Goal: Task Accomplishment & Management: Use online tool/utility

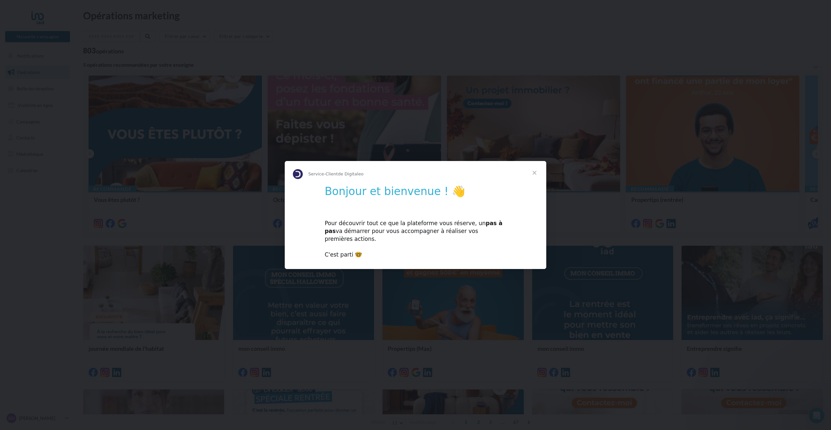
click at [473, 214] on div "Bonjour et bienvenue ! 👋 Pour découvrir tout ce que la plateforme vous réserve,…" at bounding box center [416, 223] width 262 height 79
click at [430, 222] on div "Pour découvrir tout ce que la plateforme vous réserve, un pas à pas va démarrer…" at bounding box center [416, 235] width 182 height 47
click at [534, 175] on span "Fermer" at bounding box center [535, 173] width 24 height 24
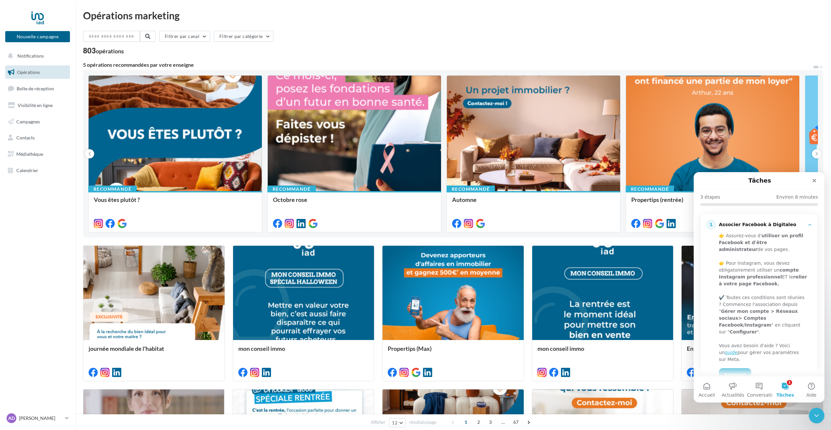
scroll to position [65, 0]
drag, startPoint x: 750, startPoint y: 240, endPoint x: 771, endPoint y: 242, distance: 20.7
click at [771, 242] on b "utiliser un profil Facebook et d'être administrateur" at bounding box center [761, 241] width 84 height 19
click at [768, 244] on b "utiliser un profil Facebook et d'être administrateur" at bounding box center [761, 241] width 84 height 19
drag, startPoint x: 749, startPoint y: 264, endPoint x: 764, endPoint y: 262, distance: 14.8
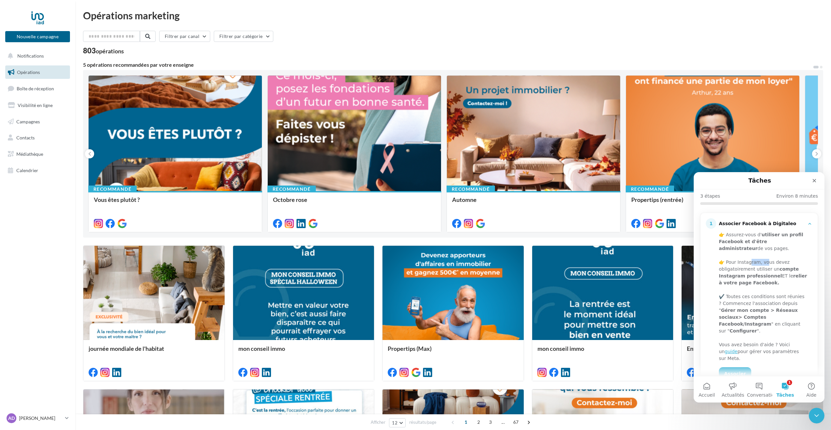
click at [764, 262] on div "👉 Pour Instagram, vous devez obligatoirement utiliser un compte Instagram profe…" at bounding box center [763, 272] width 89 height 27
drag, startPoint x: 764, startPoint y: 262, endPoint x: 759, endPoint y: 272, distance: 11.0
click at [759, 272] on div "👉 Pour Instagram, vous devez obligatoirement utiliser un compte Instagram profe…" at bounding box center [763, 272] width 89 height 27
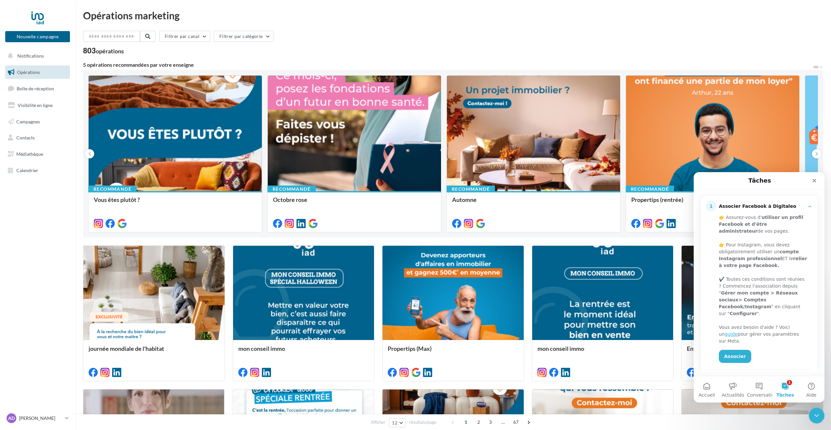
scroll to position [131, 0]
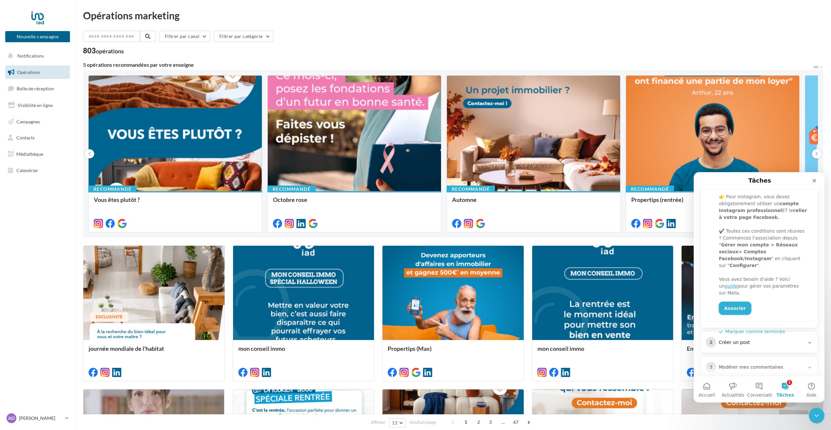
click at [732, 301] on link "Associer" at bounding box center [735, 307] width 32 height 13
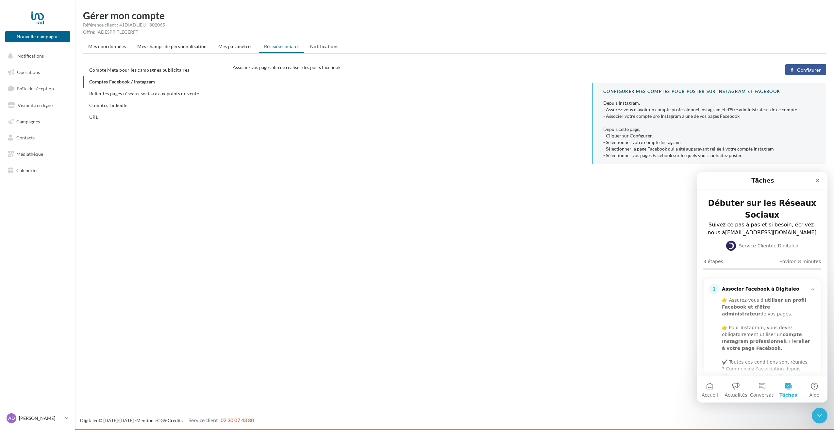
click at [798, 70] on button "Configurer" at bounding box center [806, 69] width 41 height 11
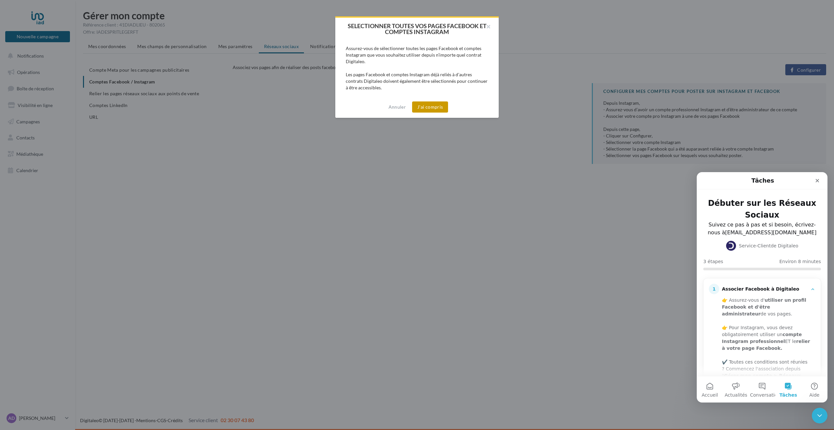
click at [430, 109] on button "J'ai compris" at bounding box center [430, 106] width 36 height 11
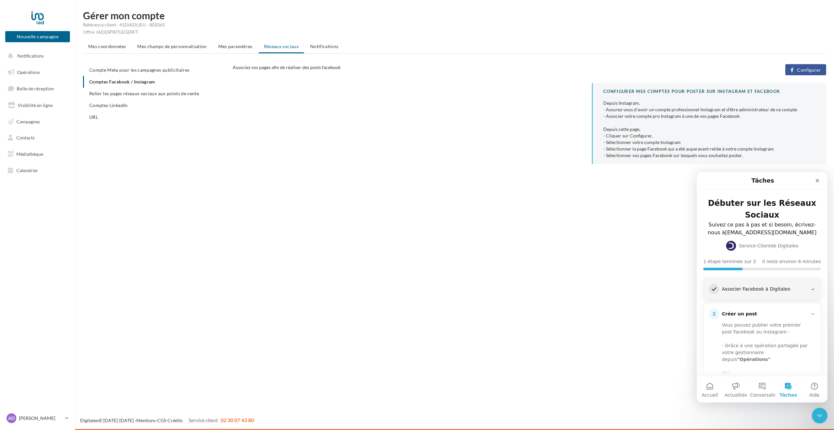
click at [804, 288] on div "Associer Facebook à Digitaleo" at bounding box center [765, 289] width 86 height 7
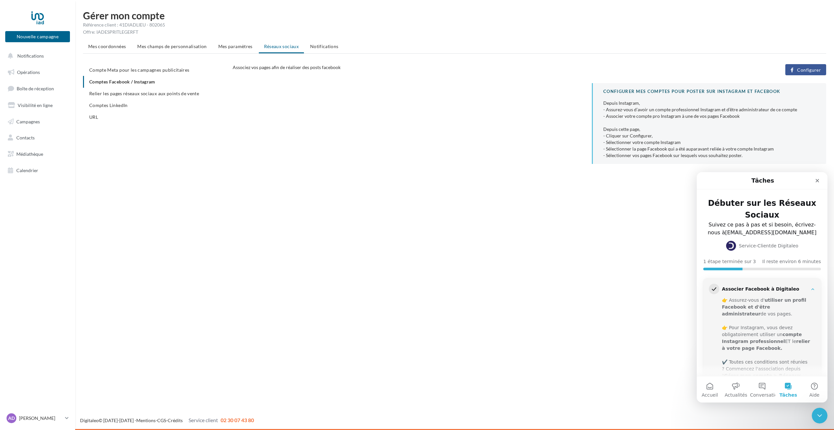
click at [805, 288] on h3 "Associer Facebook à Digitaleo" at bounding box center [765, 289] width 91 height 7
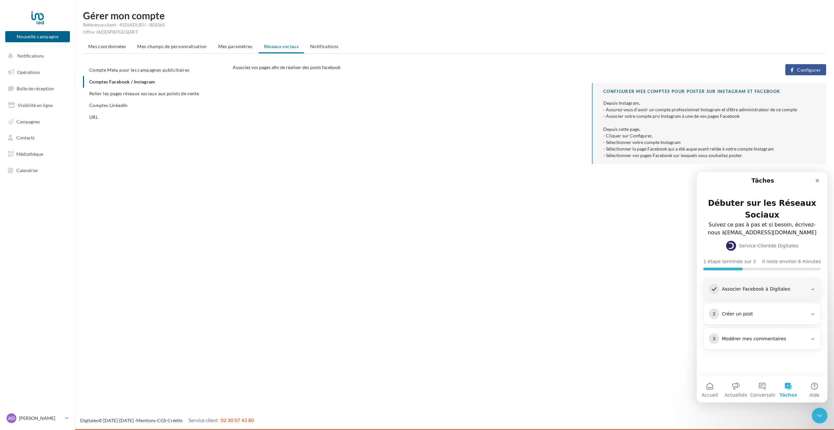
click at [775, 317] on div "2 Créer un post" at bounding box center [762, 313] width 107 height 10
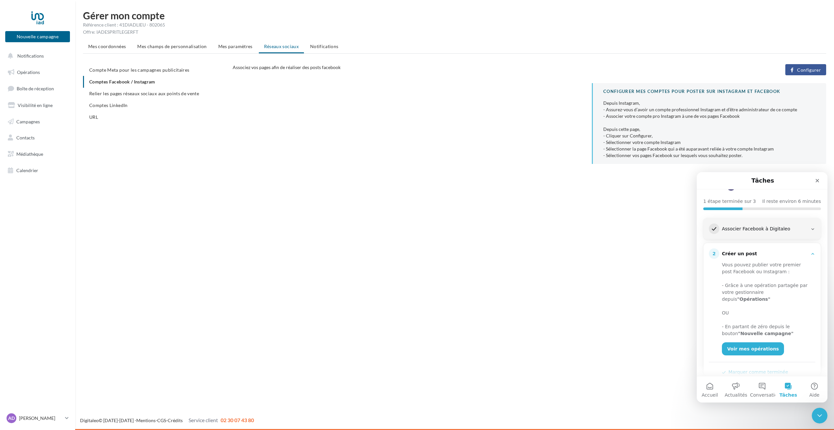
scroll to position [65, 0]
drag, startPoint x: 755, startPoint y: 260, endPoint x: 786, endPoint y: 261, distance: 30.8
click at [786, 261] on div "Vous pouvez publier votre premier post Facebook ou Instagram :" at bounding box center [766, 263] width 89 height 14
drag, startPoint x: 786, startPoint y: 261, endPoint x: 766, endPoint y: 267, distance: 20.6
click at [766, 267] on div "Vous pouvez publier votre premier post Facebook ou Instagram :" at bounding box center [766, 263] width 89 height 14
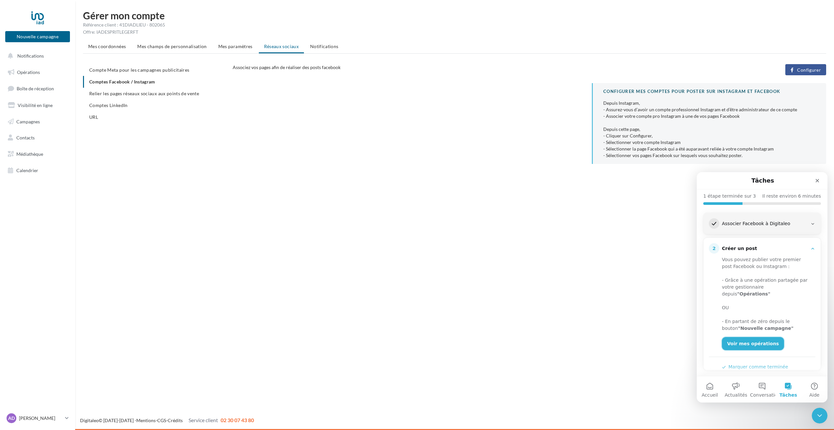
click at [754, 338] on link "Voir mes opérations" at bounding box center [753, 343] width 62 height 13
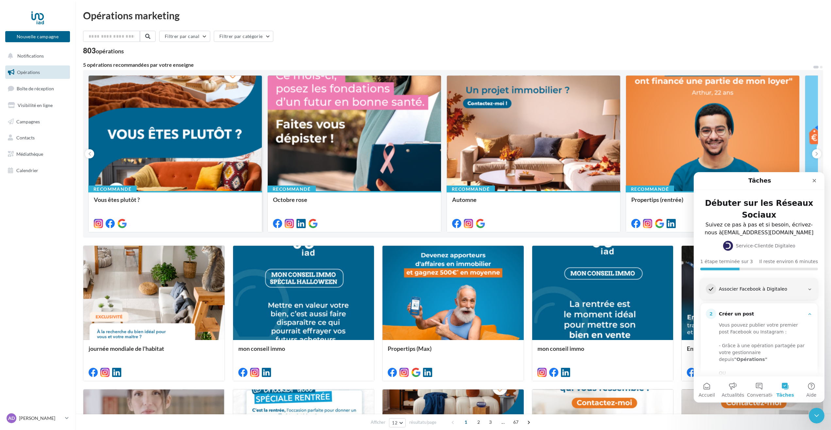
click at [211, 174] on div at bounding box center [175, 134] width 173 height 116
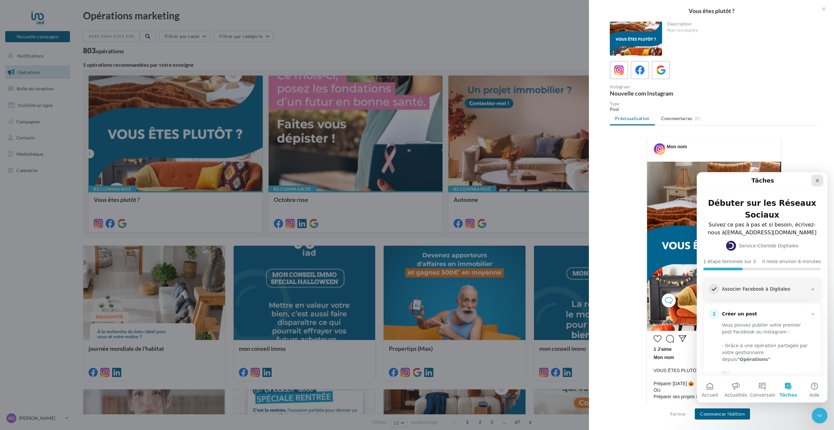
click at [817, 180] on icon "Fermer" at bounding box center [818, 181] width 4 height 4
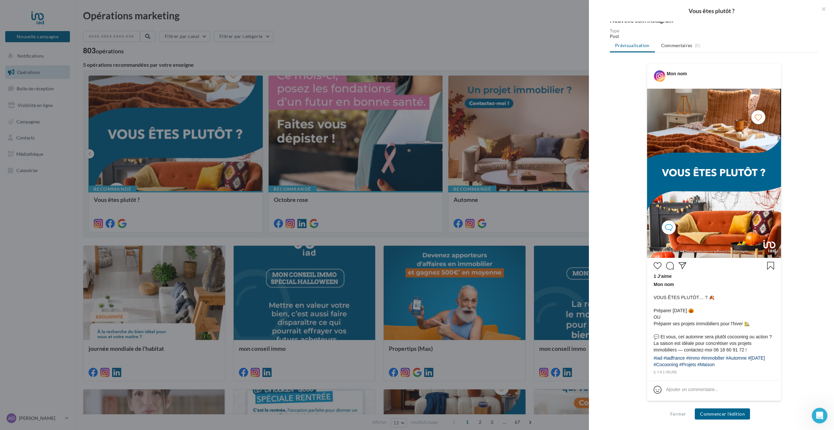
scroll to position [73, 0]
click at [725, 419] on div "Fermer Commencer l'édition" at bounding box center [711, 416] width 245 height 27
click at [727, 414] on button "Commencer l'édition" at bounding box center [722, 413] width 55 height 11
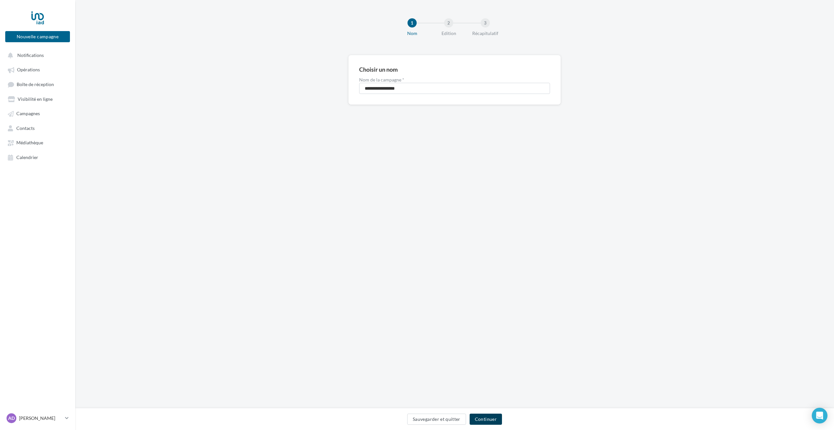
click at [497, 418] on button "Continuer" at bounding box center [486, 418] width 32 height 11
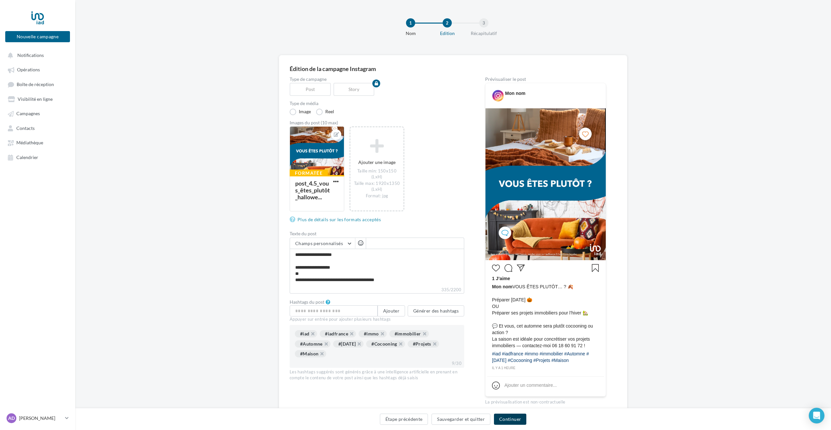
click at [513, 417] on button "Continuer" at bounding box center [510, 418] width 32 height 11
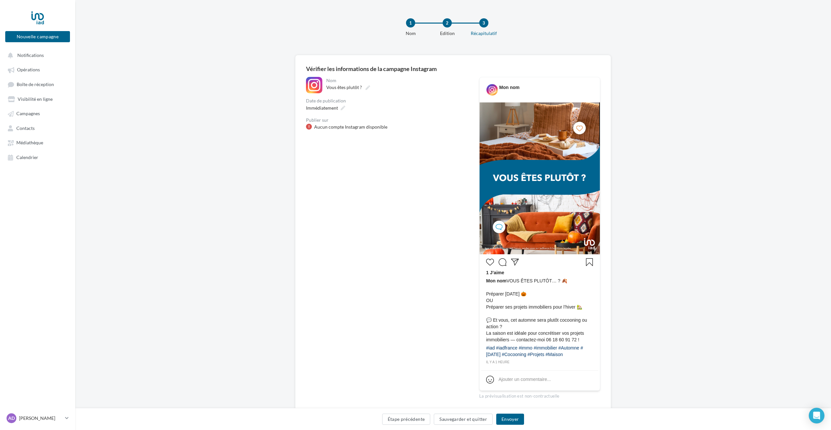
click at [350, 127] on div "Aucun compte Instagram disponible" at bounding box center [350, 127] width 73 height 7
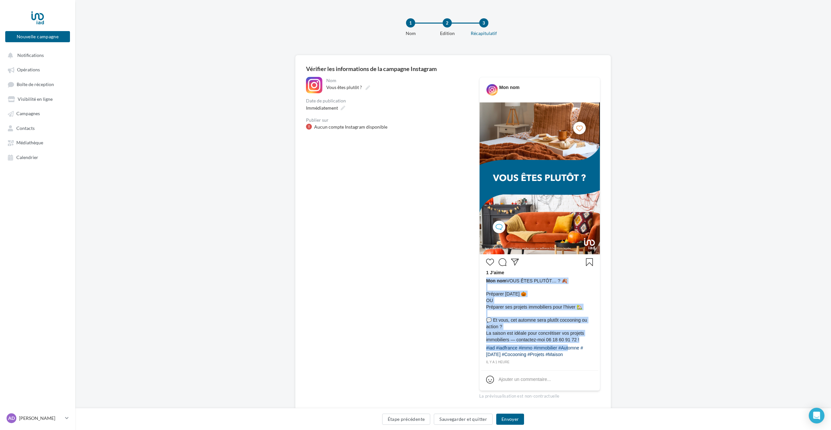
click at [519, 353] on div "**********" at bounding box center [453, 240] width 294 height 327
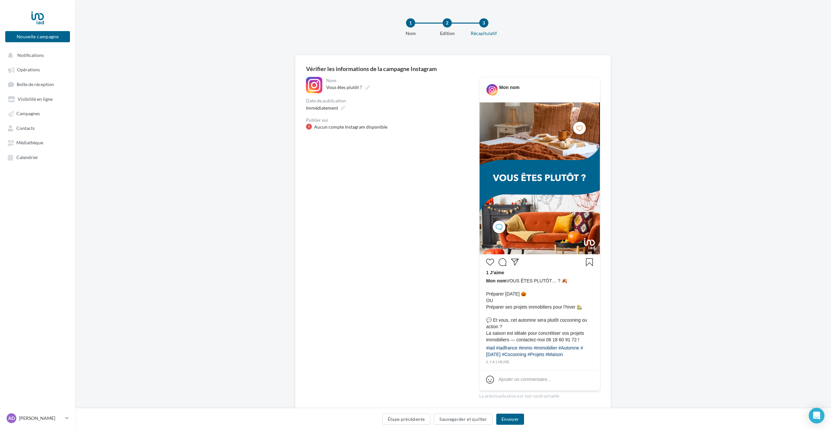
drag, startPoint x: 518, startPoint y: 353, endPoint x: 428, endPoint y: 342, distance: 91.0
click at [427, 341] on div "**********" at bounding box center [387, 240] width 163 height 327
click at [512, 420] on button "Envoyer" at bounding box center [510, 418] width 28 height 11
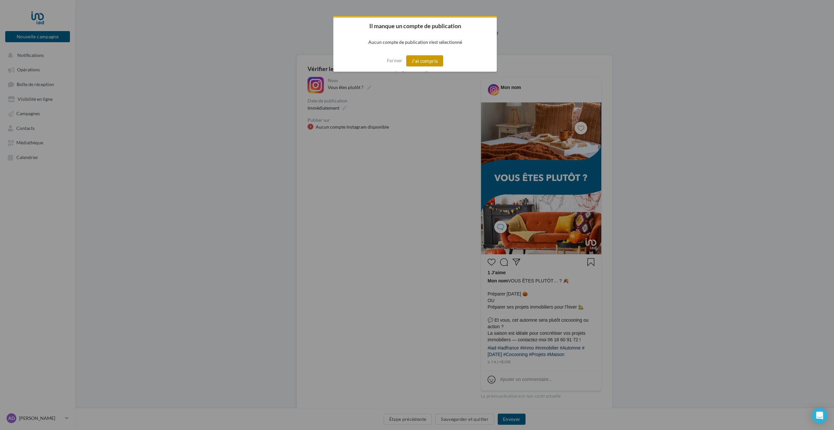
click at [428, 61] on button "J'ai compris" at bounding box center [424, 60] width 37 height 11
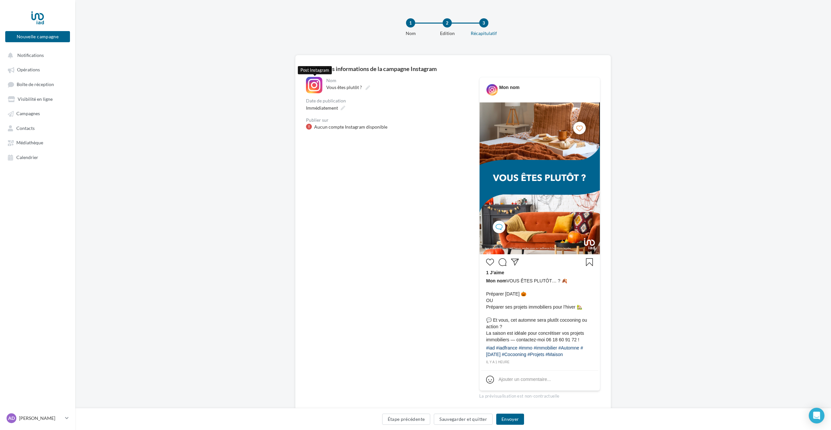
click at [314, 85] on div at bounding box center [314, 85] width 16 height 16
click at [507, 419] on button "Envoyer" at bounding box center [510, 418] width 28 height 11
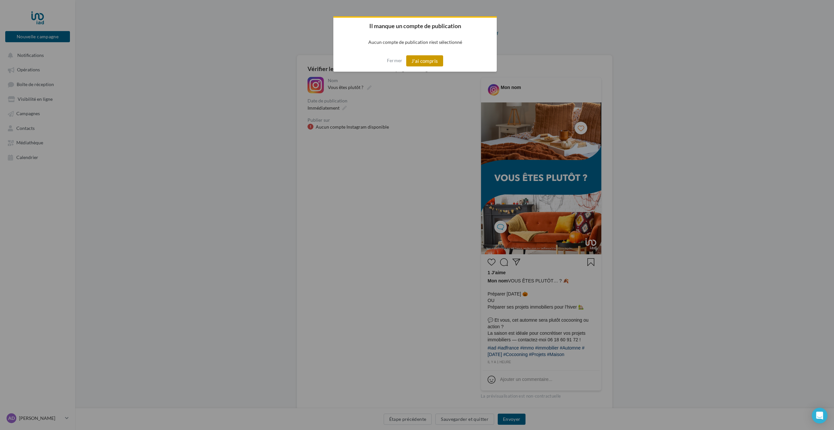
click at [423, 61] on button "J'ai compris" at bounding box center [424, 60] width 37 height 11
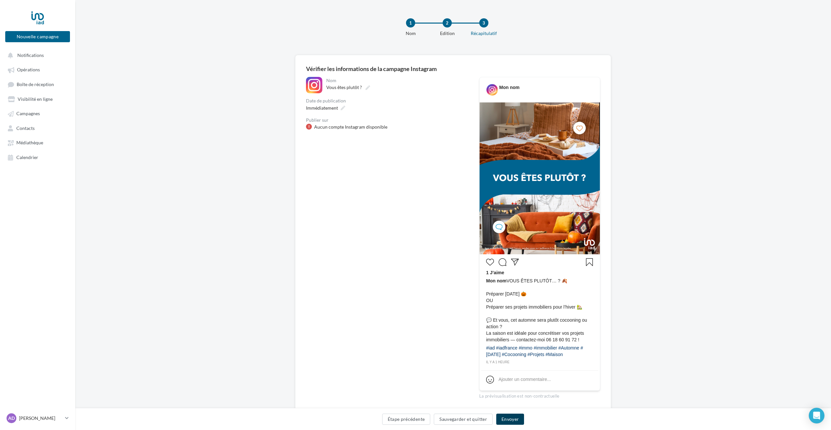
scroll to position [24, 0]
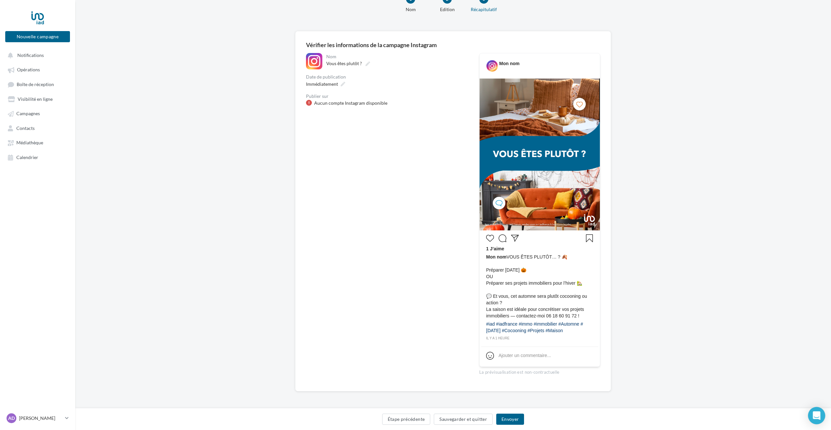
click at [812, 416] on div "Open Intercom Messenger" at bounding box center [816, 415] width 17 height 17
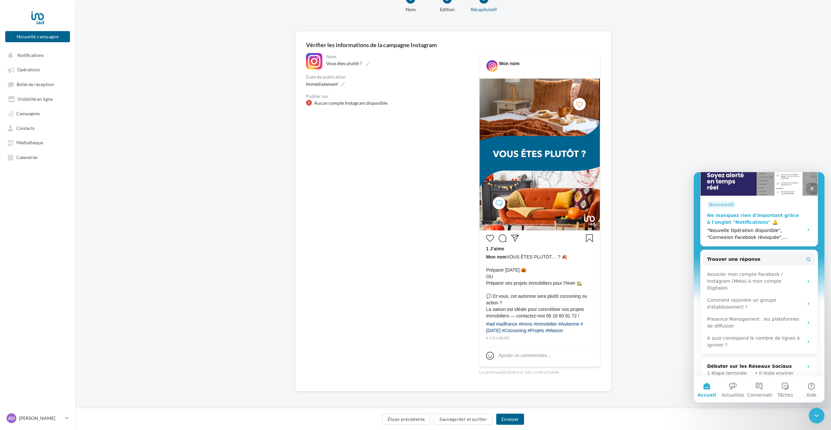
scroll to position [164, 0]
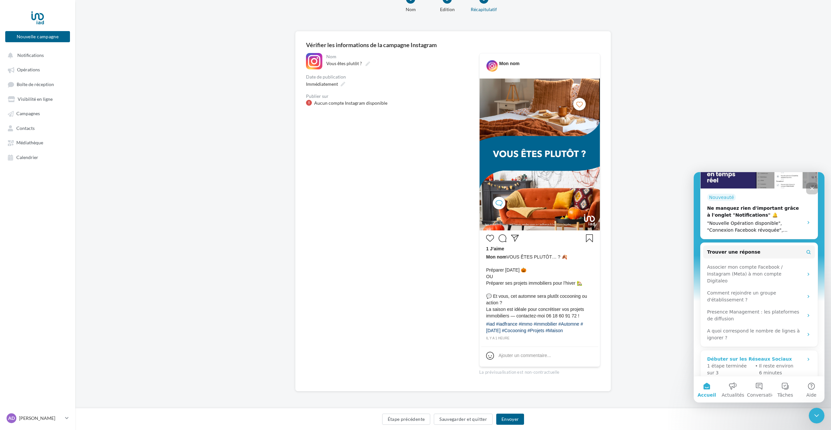
click at [766, 362] on p "Il reste environ 6 minutes" at bounding box center [785, 369] width 52 height 14
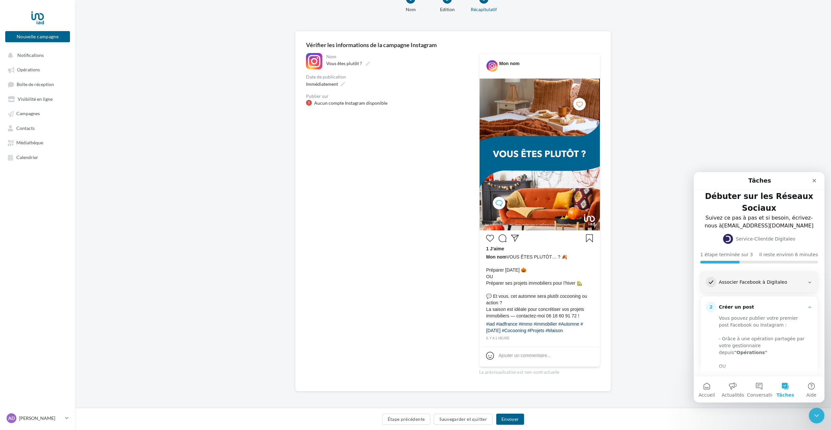
scroll to position [0, 0]
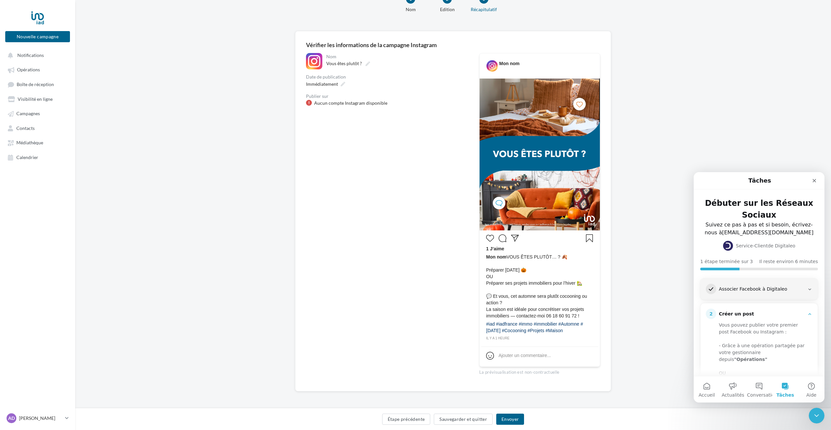
click at [772, 286] on div "Associer Facebook à Digitaleo" at bounding box center [762, 289] width 86 height 7
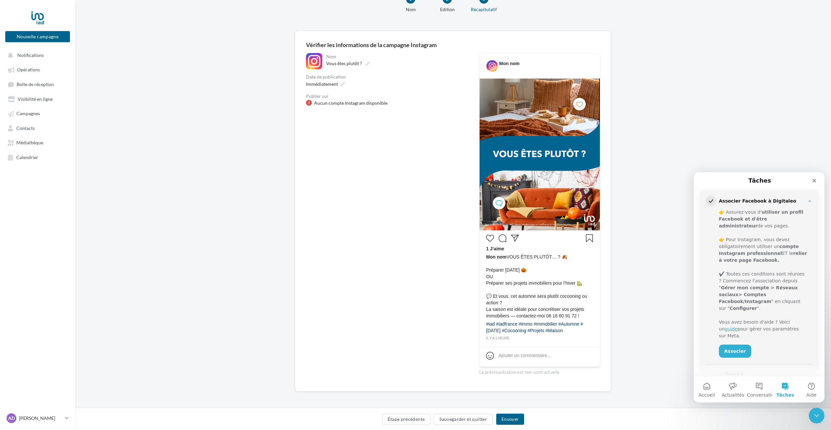
scroll to position [98, 0]
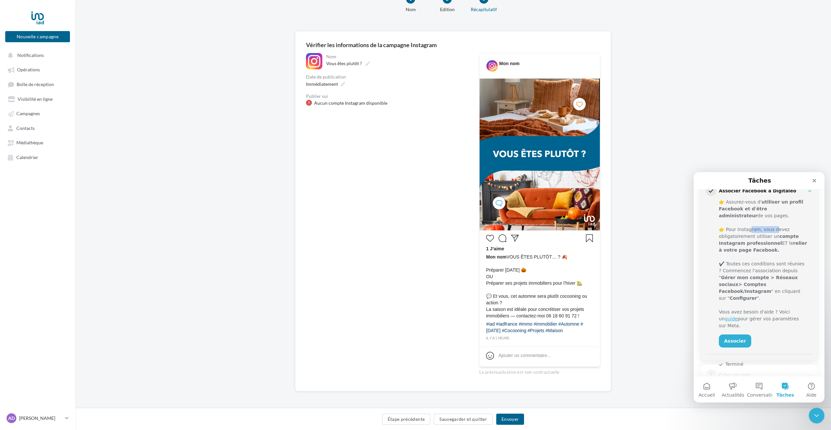
drag, startPoint x: 751, startPoint y: 231, endPoint x: 773, endPoint y: 231, distance: 21.9
click at [773, 231] on div "👉 Pour Instagram, vous devez obligatoirement utiliser un compte Instagram profe…" at bounding box center [763, 239] width 89 height 27
drag, startPoint x: 773, startPoint y: 231, endPoint x: 770, endPoint y: 239, distance: 8.5
click at [770, 239] on div "👉 Pour Instagram, vous devez obligatoirement utiliser un compte Instagram profe…" at bounding box center [763, 239] width 89 height 27
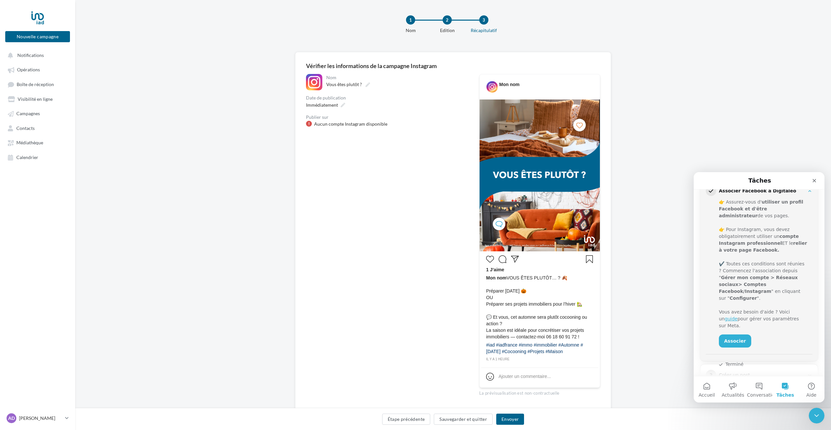
scroll to position [0, 0]
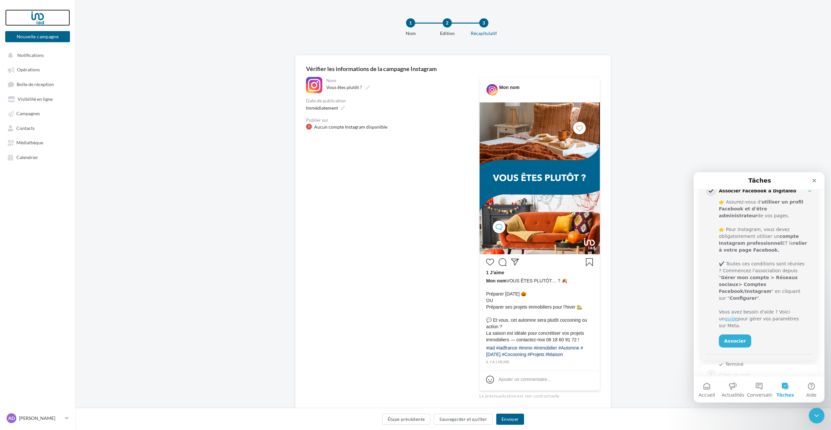
click at [37, 15] on div at bounding box center [37, 17] width 52 height 16
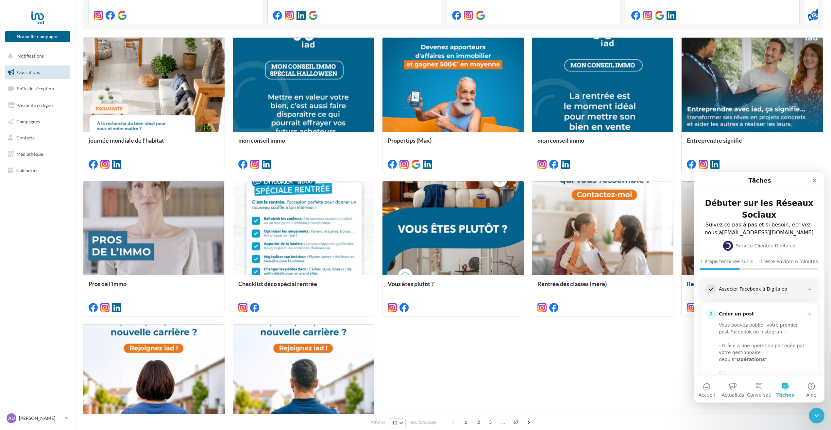
scroll to position [262, 0]
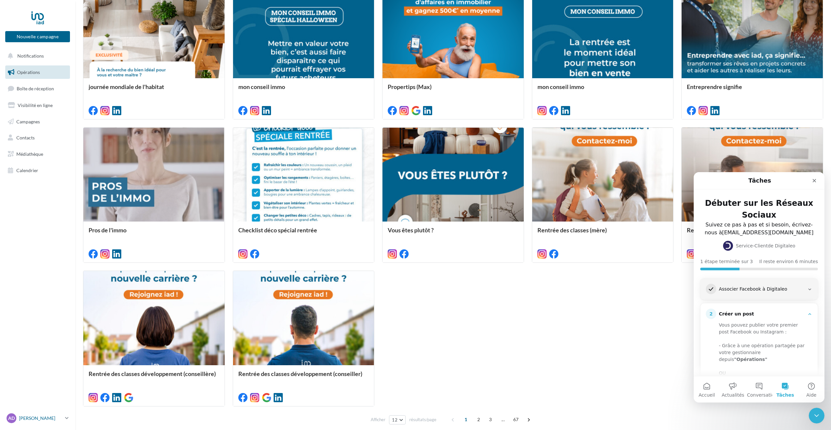
click at [58, 416] on p "[PERSON_NAME]" at bounding box center [40, 418] width 43 height 7
click at [56, 344] on link "Gérer mon compte" at bounding box center [54, 340] width 97 height 15
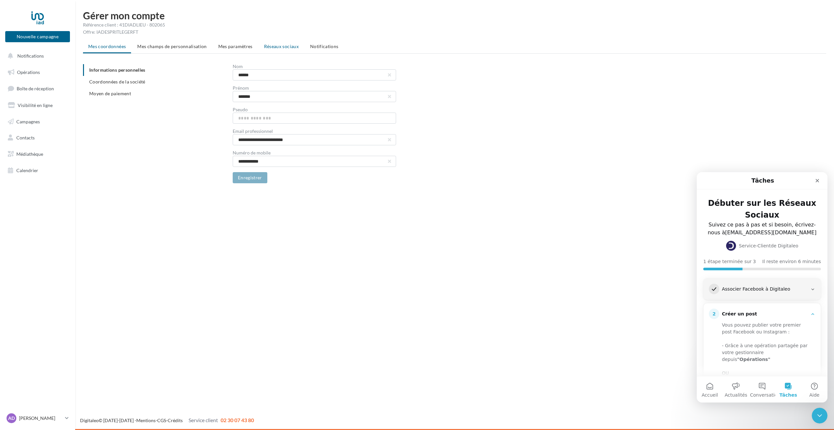
click at [267, 44] on span "Réseaux sociaux" at bounding box center [281, 46] width 35 height 6
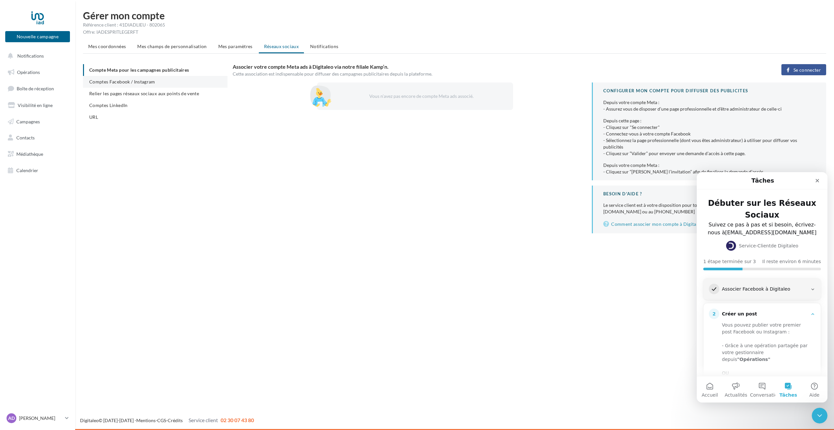
click at [169, 83] on li "Comptes Facebook / Instagram" at bounding box center [155, 82] width 145 height 12
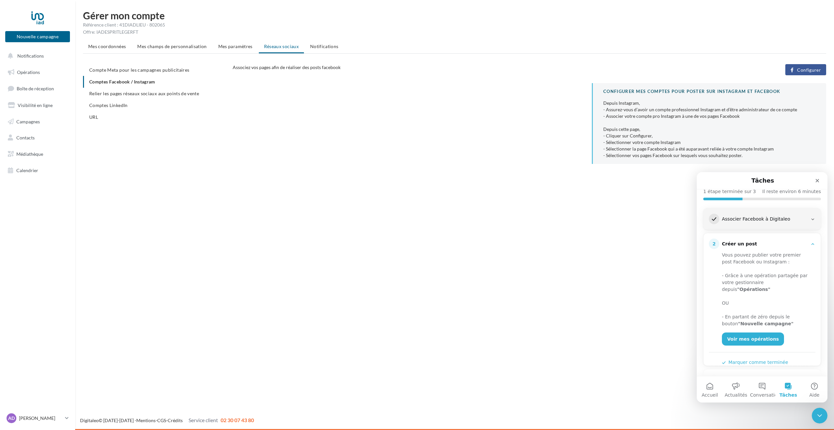
scroll to position [94, 0]
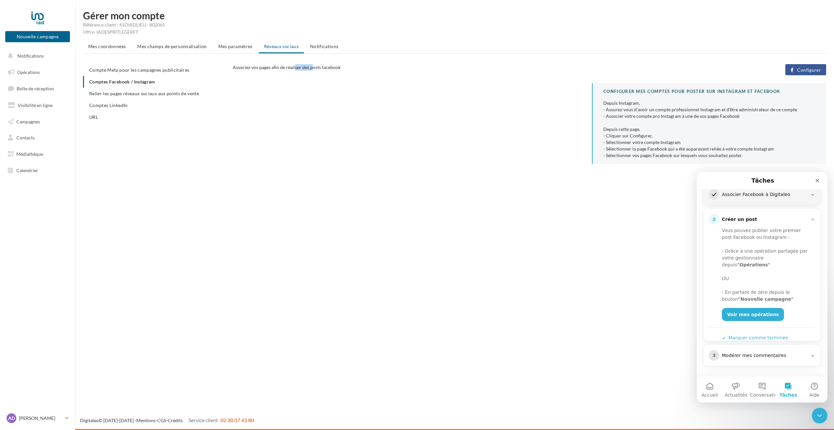
drag, startPoint x: 295, startPoint y: 68, endPoint x: 312, endPoint y: 69, distance: 16.7
click at [312, 69] on span "Associez vos pages afin de réaliser des posts facebook" at bounding box center [287, 67] width 108 height 6
click at [142, 93] on span "Relier les pages réseaux sociaux aux points de vente" at bounding box center [144, 94] width 110 height 6
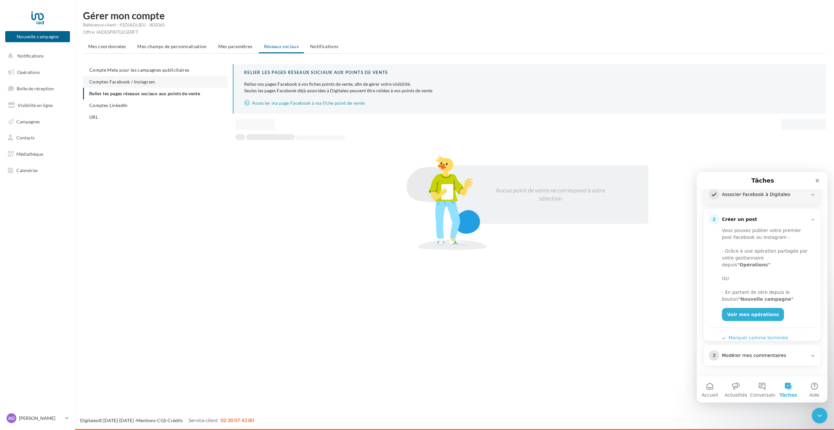
click at [140, 82] on span "Comptes Facebook / Instagram" at bounding box center [122, 82] width 66 height 6
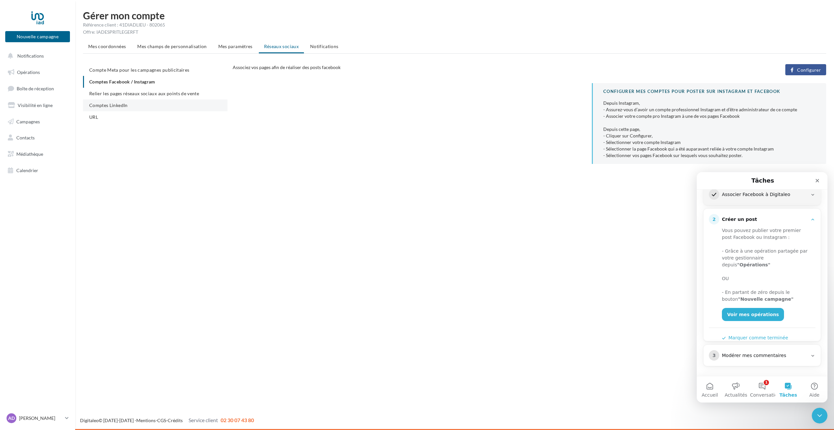
click at [132, 107] on li "Comptes LinkedIn" at bounding box center [155, 105] width 145 height 12
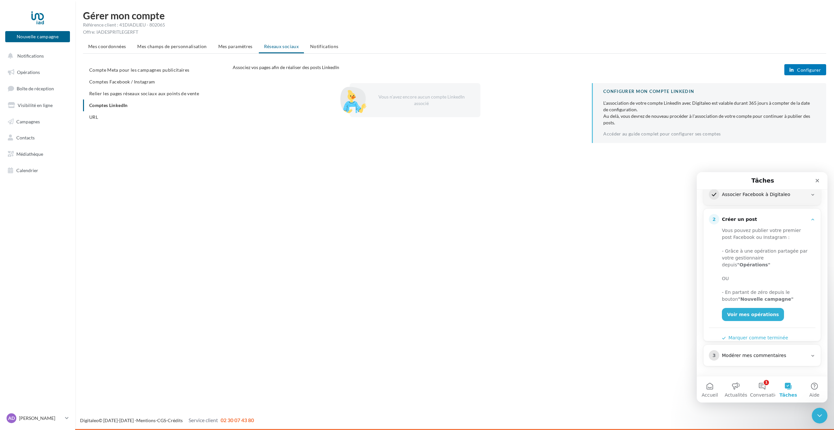
click at [812, 68] on span "Configurer" at bounding box center [809, 69] width 24 height 5
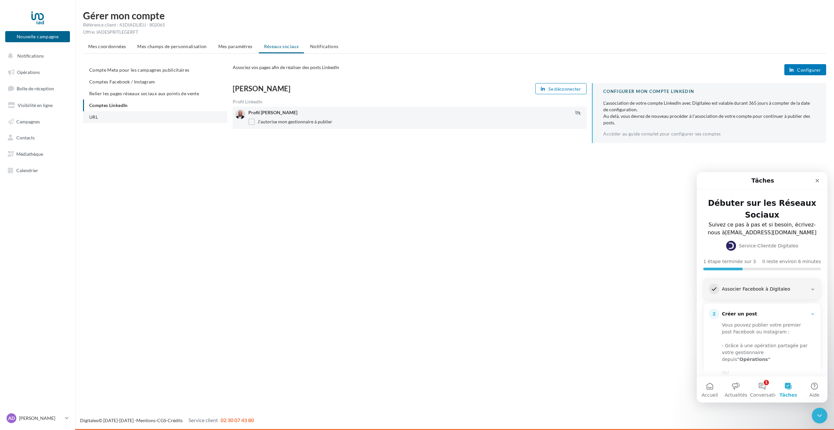
click at [138, 119] on li "URL" at bounding box center [155, 117] width 145 height 12
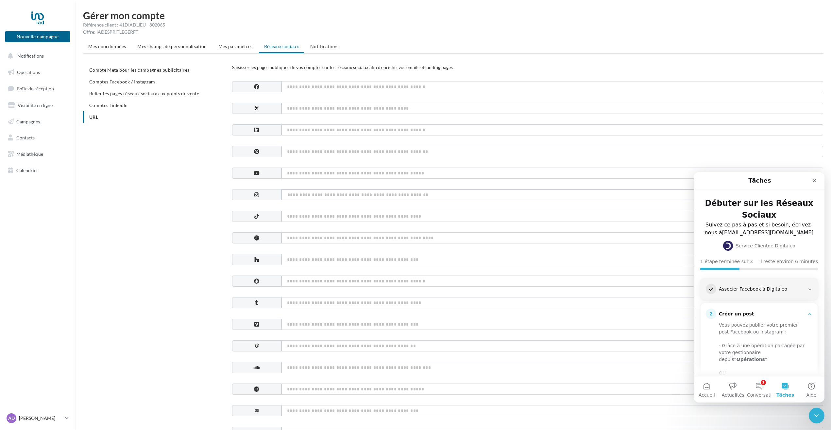
click at [302, 196] on input at bounding box center [553, 194] width 542 height 11
paste input "**********"
type input "**********"
click at [294, 87] on input at bounding box center [553, 86] width 542 height 11
paste input "**********"
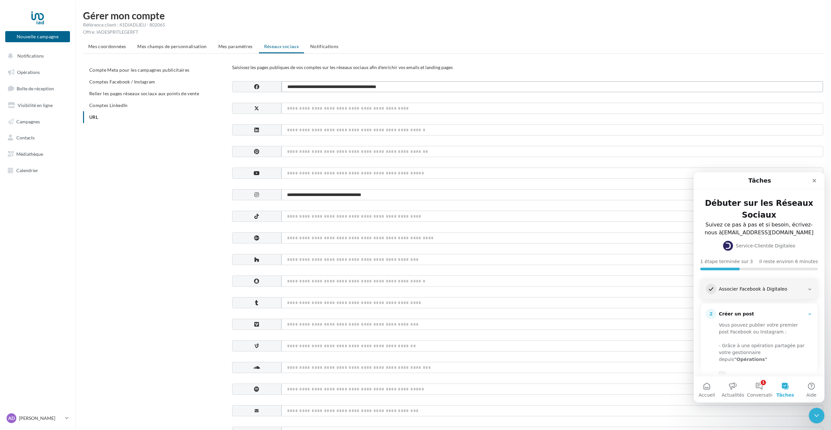
type input "**********"
click at [323, 133] on input at bounding box center [553, 129] width 542 height 11
paste input "**********"
type input "**********"
click at [175, 159] on div "**********" at bounding box center [455, 315] width 745 height 503
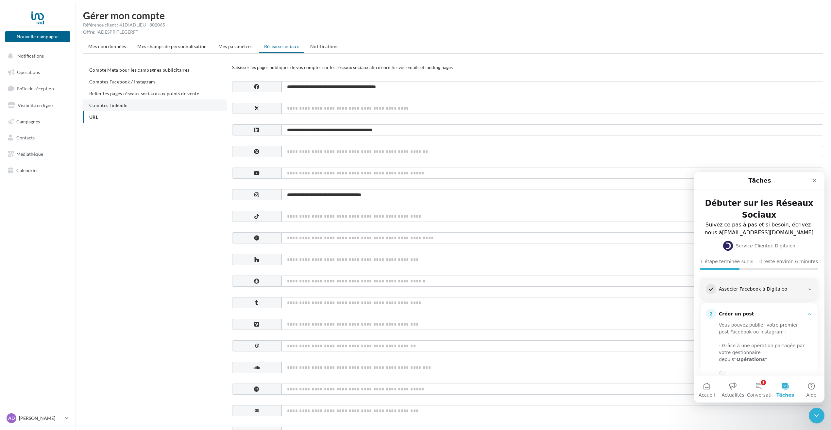
click at [164, 110] on li "Comptes LinkedIn" at bounding box center [155, 105] width 144 height 12
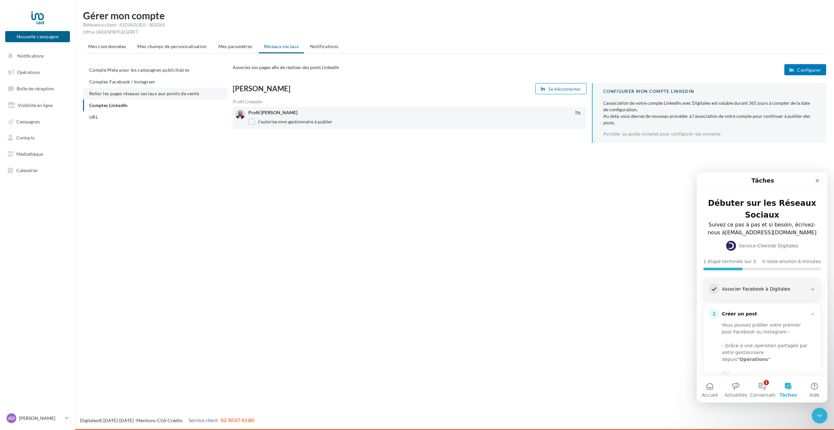
click at [160, 91] on span "Relier les pages réseaux sociaux aux points de vente" at bounding box center [144, 94] width 110 height 6
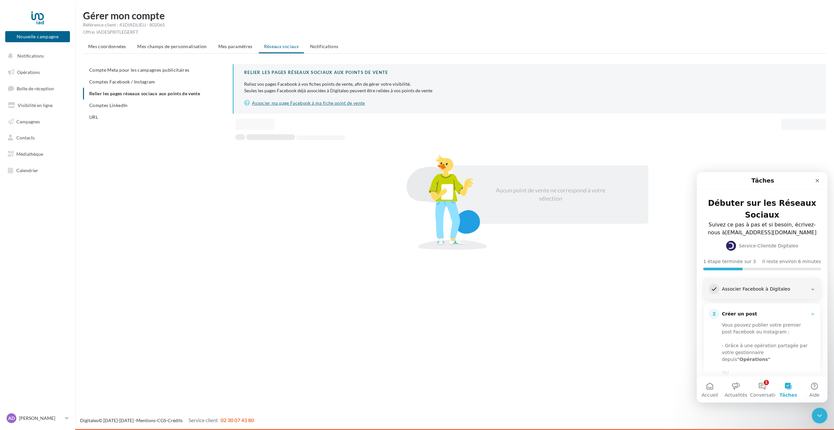
click at [323, 103] on link "Associer ma page Facebook à ma fiche point de vente" at bounding box center [530, 103] width 572 height 8
click at [153, 83] on span "Comptes Facebook / Instagram" at bounding box center [122, 82] width 66 height 6
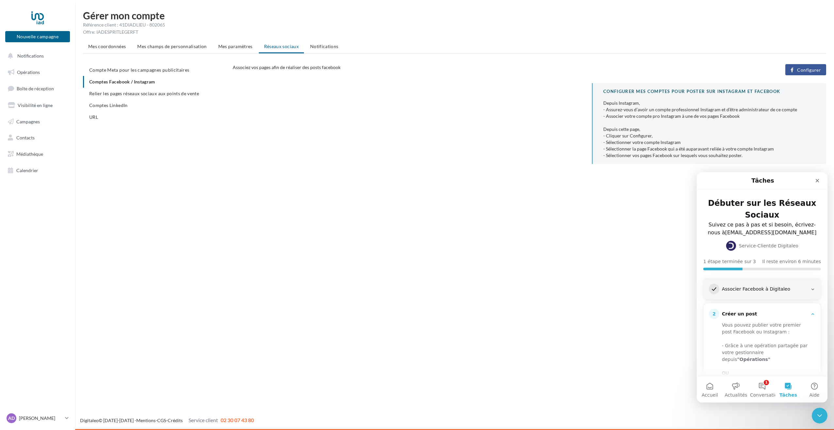
click at [813, 71] on span "Configurer" at bounding box center [809, 69] width 24 height 5
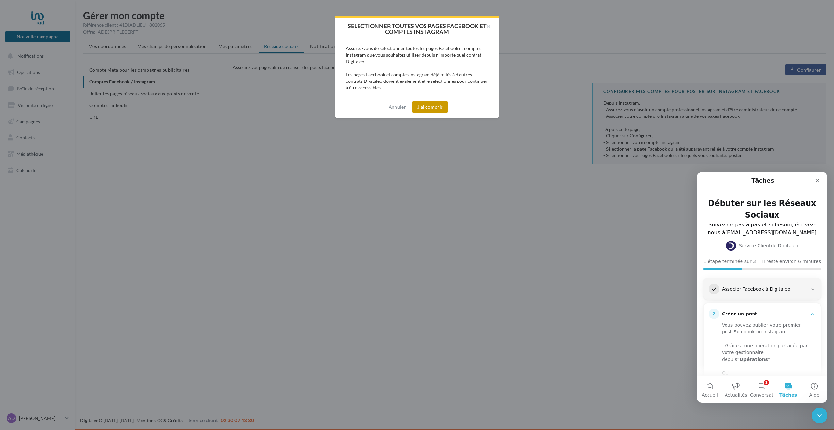
click at [428, 108] on button "J'ai compris" at bounding box center [430, 106] width 36 height 11
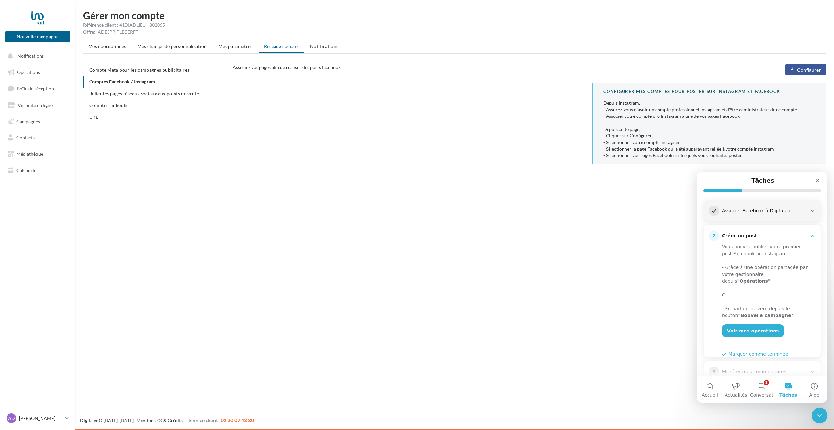
scroll to position [94, 0]
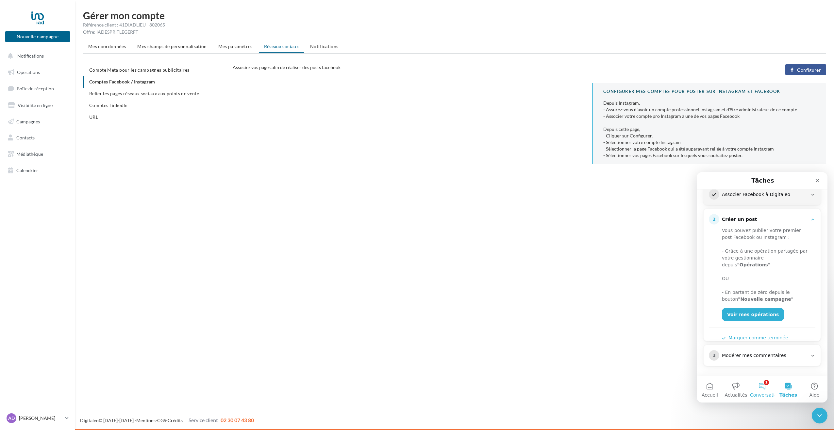
click at [758, 386] on button "1 Conversations" at bounding box center [762, 389] width 26 height 26
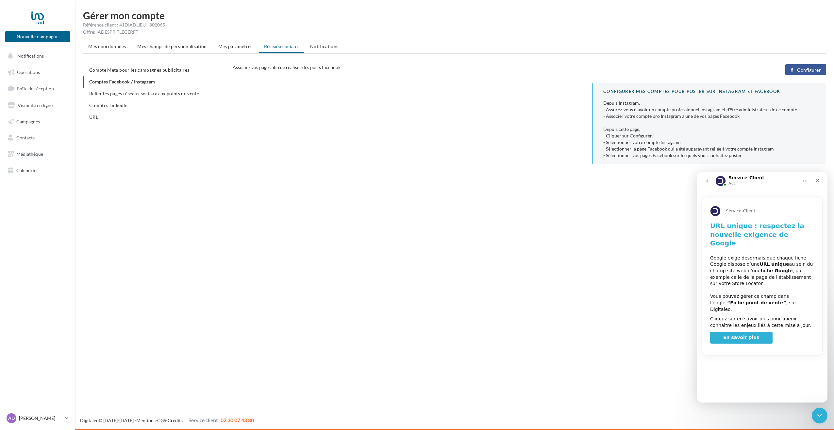
click at [707, 178] on button "go back" at bounding box center [707, 181] width 12 height 12
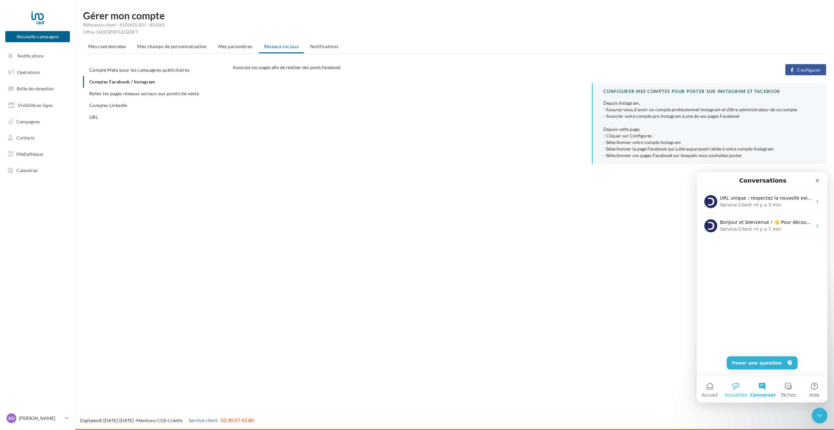
click at [738, 392] on span "Actualités" at bounding box center [736, 394] width 23 height 5
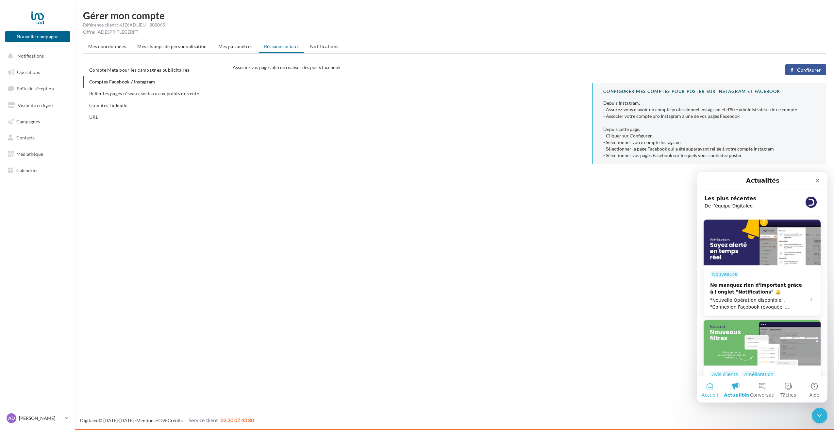
click at [717, 386] on button "Accueil" at bounding box center [710, 389] width 26 height 26
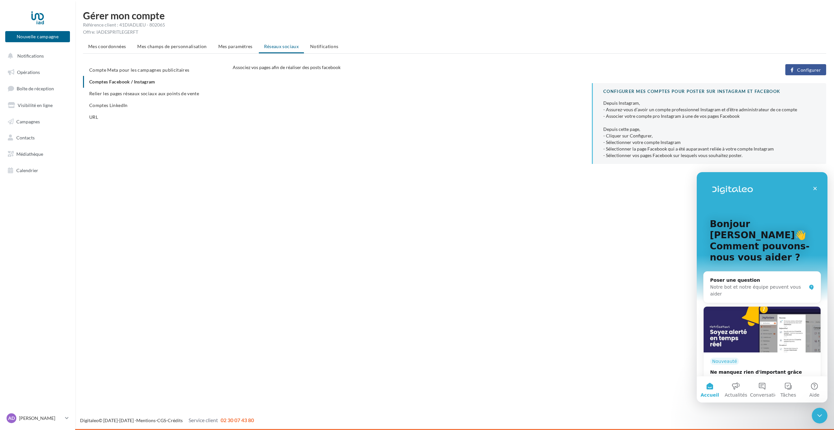
click at [465, 185] on div "Nouvelle campagne Nouvelle campagne Notifications Opérations Boîte de réception…" at bounding box center [417, 215] width 834 height 430
click at [53, 59] on button "Notifications" at bounding box center [36, 56] width 65 height 14
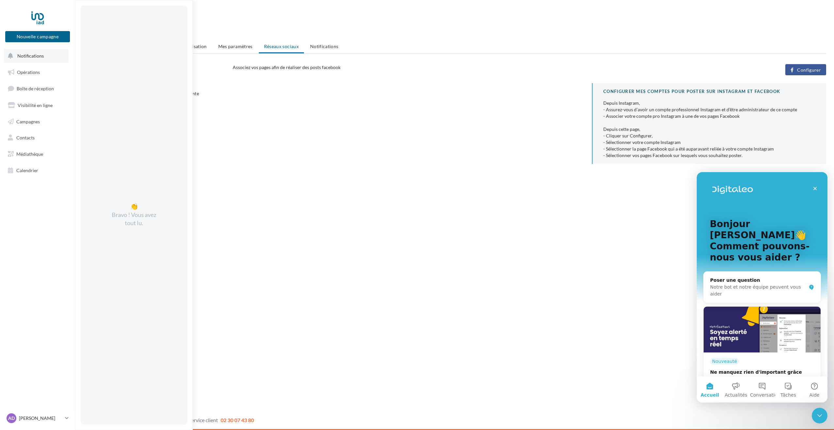
click at [53, 59] on button "Notifications 👏 Bravo ! Vous avez tout lu." at bounding box center [36, 56] width 65 height 14
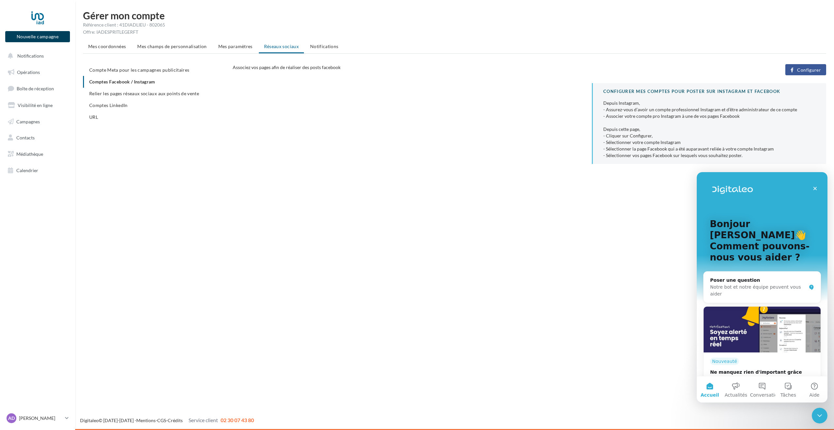
click at [40, 36] on button "Nouvelle campagne" at bounding box center [37, 36] width 65 height 11
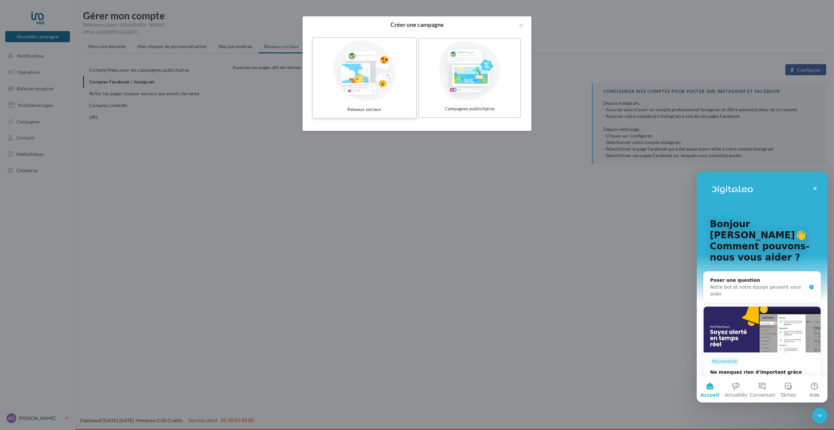
click at [378, 72] on div at bounding box center [365, 71] width 98 height 60
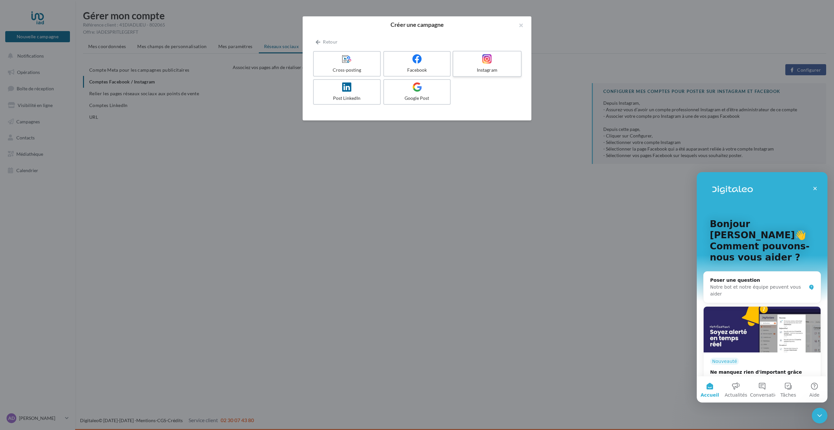
click at [494, 65] on label "Instagram" at bounding box center [487, 64] width 69 height 26
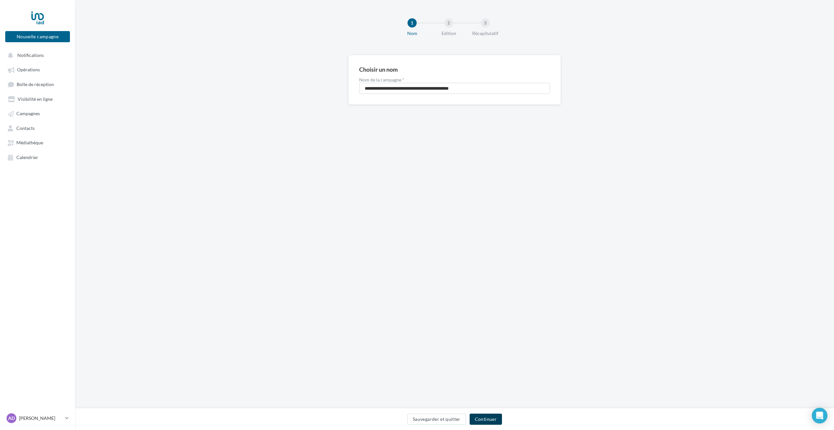
click at [488, 417] on button "Continuer" at bounding box center [486, 418] width 32 height 11
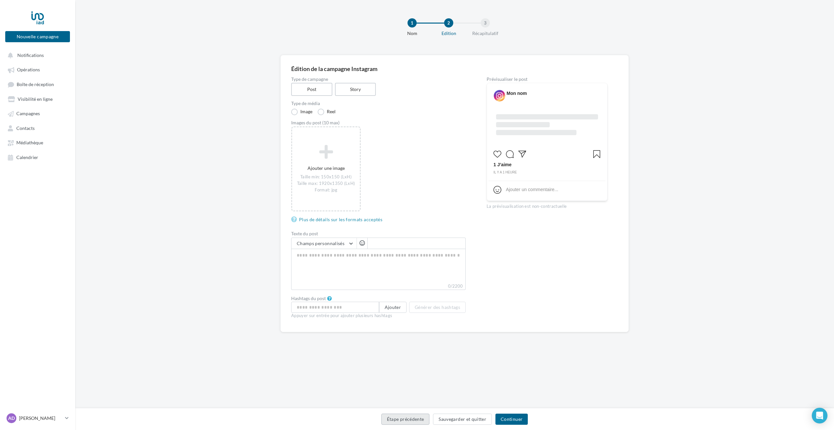
click at [417, 415] on button "Étape précédente" at bounding box center [406, 418] width 48 height 11
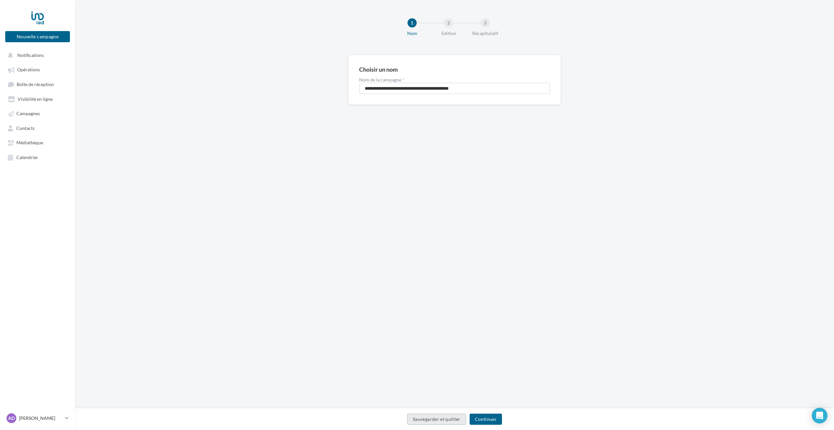
click at [419, 421] on button "Sauvegarder et quitter" at bounding box center [436, 418] width 59 height 11
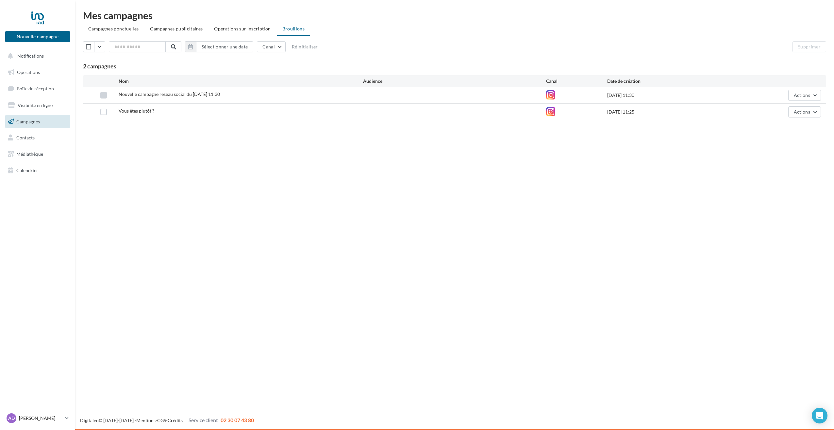
click at [102, 96] on label at bounding box center [103, 95] width 7 height 7
click at [815, 97] on button "Actions" at bounding box center [805, 95] width 33 height 11
click at [791, 165] on button "Supprimer" at bounding box center [788, 161] width 65 height 17
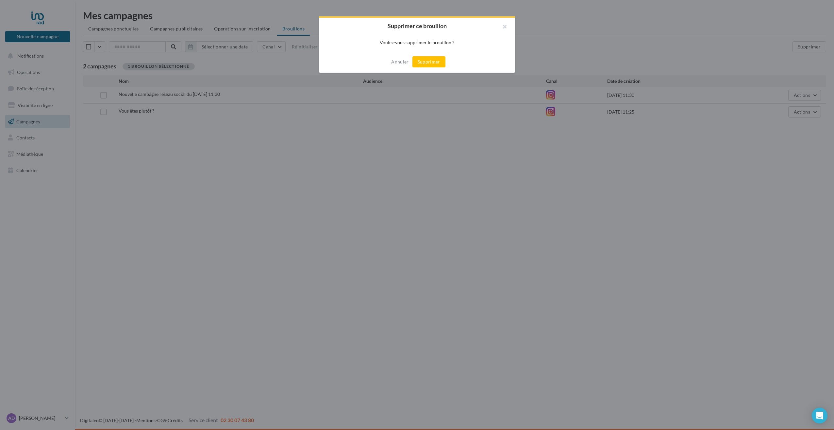
click at [432, 58] on button "Supprimer" at bounding box center [429, 61] width 33 height 11
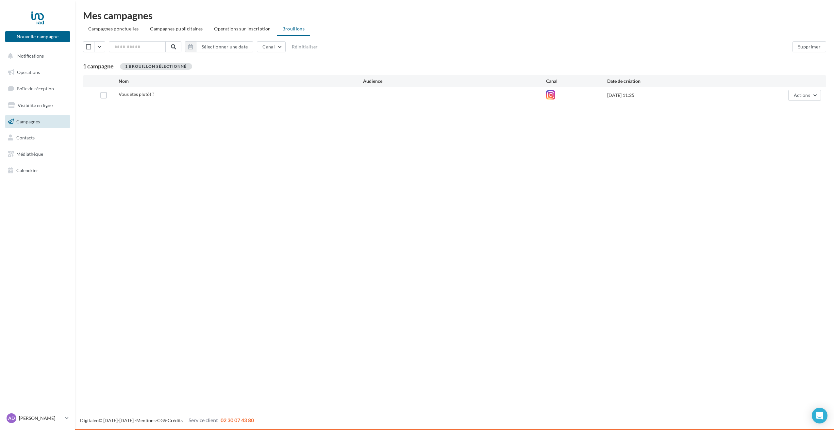
click at [470, 95] on div at bounding box center [454, 95] width 183 height 7
click at [99, 94] on div at bounding box center [103, 95] width 30 height 7
click at [805, 97] on span "Actions" at bounding box center [802, 95] width 16 height 6
click at [781, 108] on button "Editer" at bounding box center [788, 110] width 65 height 17
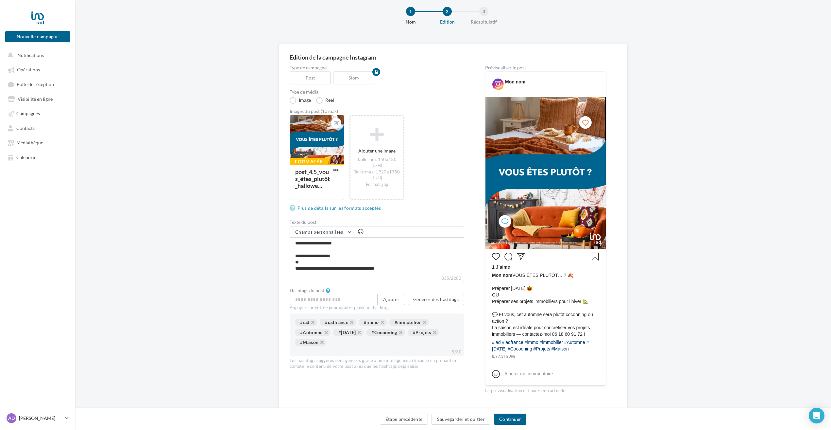
scroll to position [30, 0]
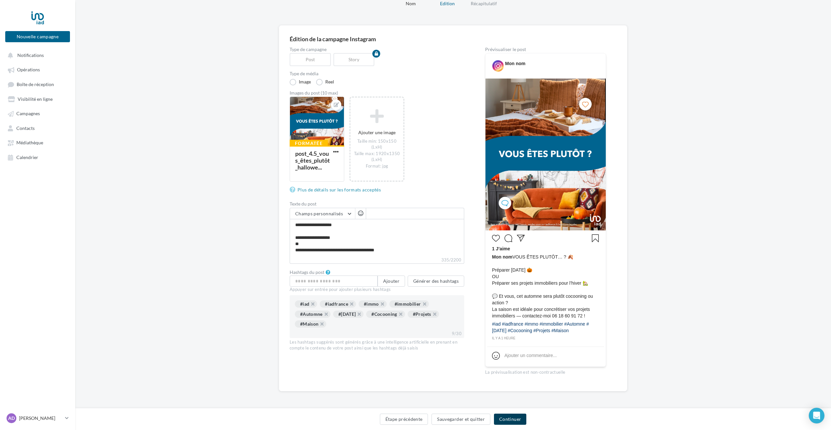
click at [519, 419] on button "Continuer" at bounding box center [510, 418] width 32 height 11
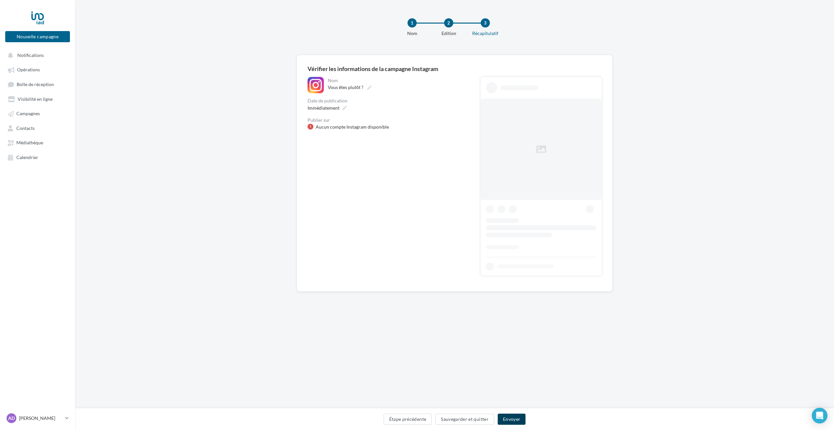
click at [519, 419] on button "Envoyer" at bounding box center [512, 418] width 28 height 11
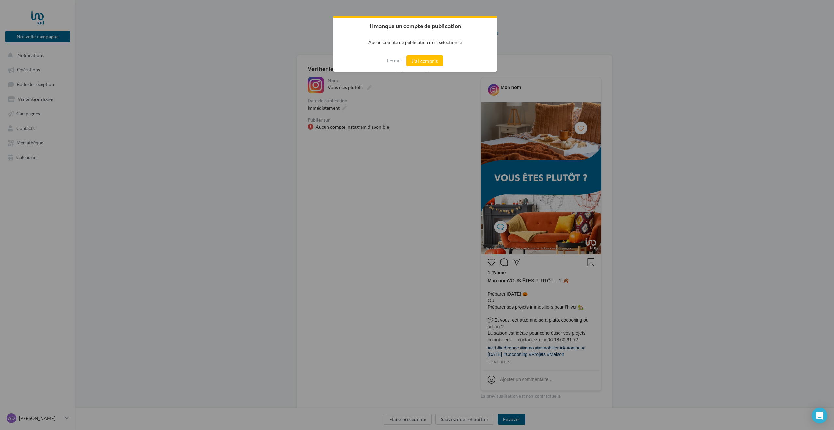
click at [520, 418] on div at bounding box center [417, 215] width 834 height 430
click at [424, 62] on button "J'ai compris" at bounding box center [424, 60] width 37 height 11
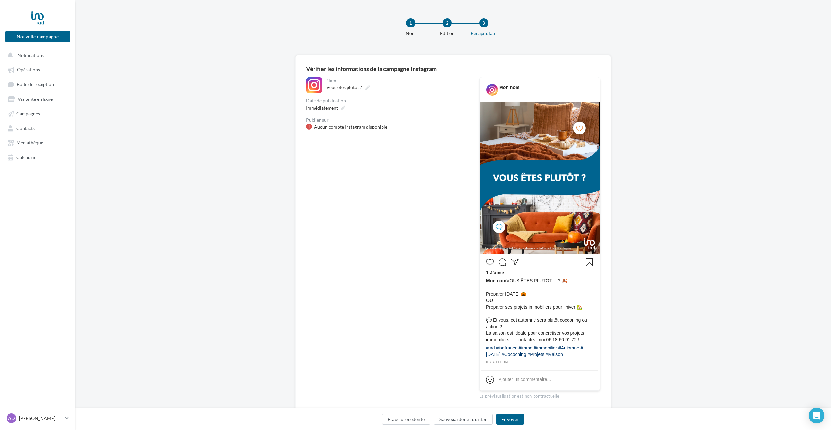
click at [349, 128] on div "Aucun compte Instagram disponible" at bounding box center [350, 127] width 73 height 7
drag, startPoint x: 313, startPoint y: 128, endPoint x: 365, endPoint y: 129, distance: 52.0
click at [365, 129] on div "Aucun compte Instagram disponible" at bounding box center [387, 127] width 163 height 7
click at [367, 129] on div "Aucun compte Instagram disponible" at bounding box center [350, 127] width 73 height 7
click at [492, 90] on icon at bounding box center [492, 89] width 11 height 11
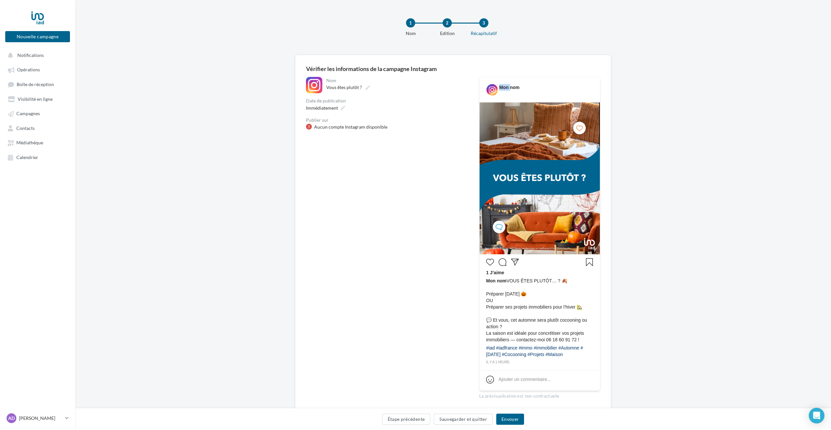
click at [492, 90] on icon at bounding box center [492, 89] width 11 height 11
click at [331, 120] on div "Publier sur" at bounding box center [387, 120] width 163 height 5
click at [41, 117] on link "Campagnes" at bounding box center [37, 113] width 67 height 12
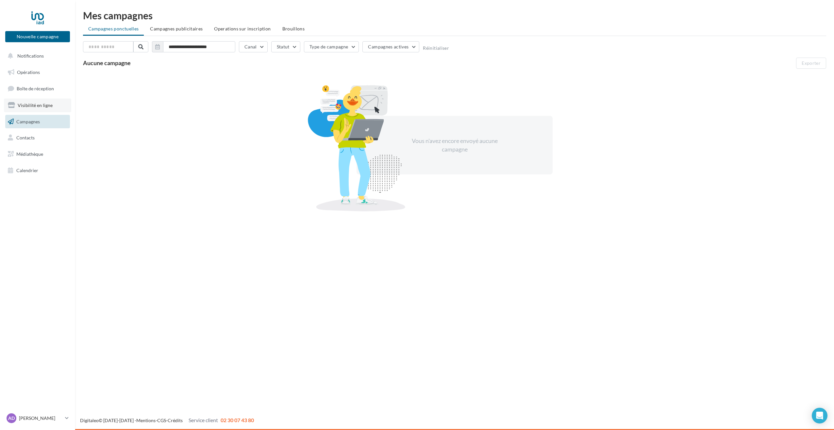
click at [39, 103] on span "Visibilité en ligne" at bounding box center [35, 105] width 35 height 6
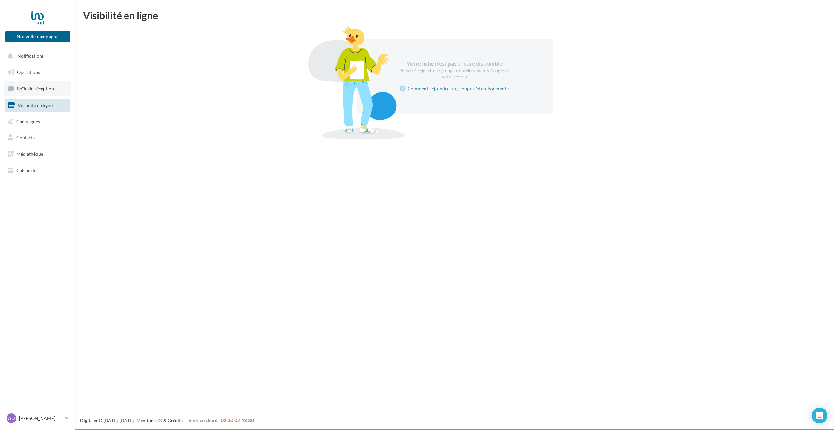
click at [43, 91] on span "Boîte de réception" at bounding box center [35, 89] width 37 height 6
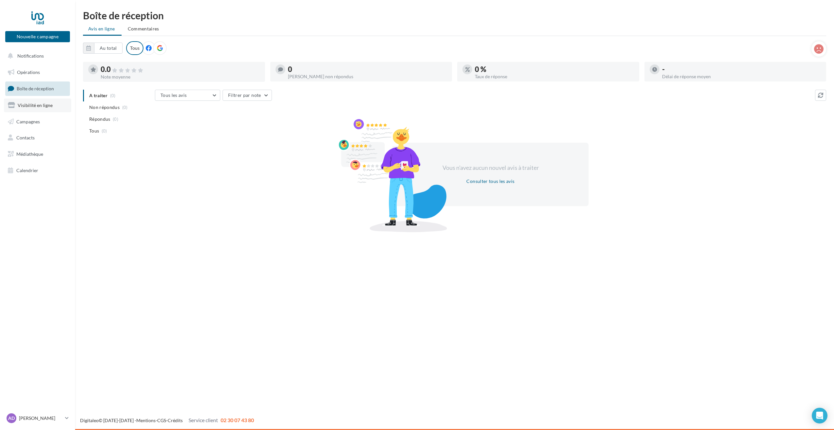
click at [45, 106] on span "Visibilité en ligne" at bounding box center [35, 105] width 35 height 6
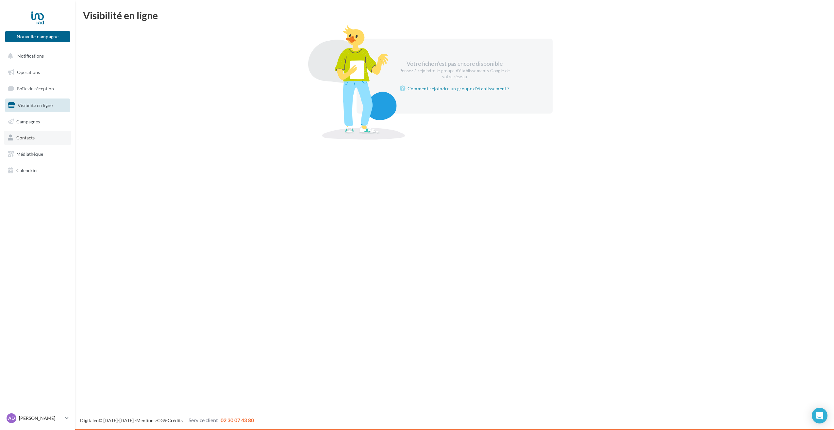
click at [43, 136] on link "Contacts" at bounding box center [37, 138] width 67 height 14
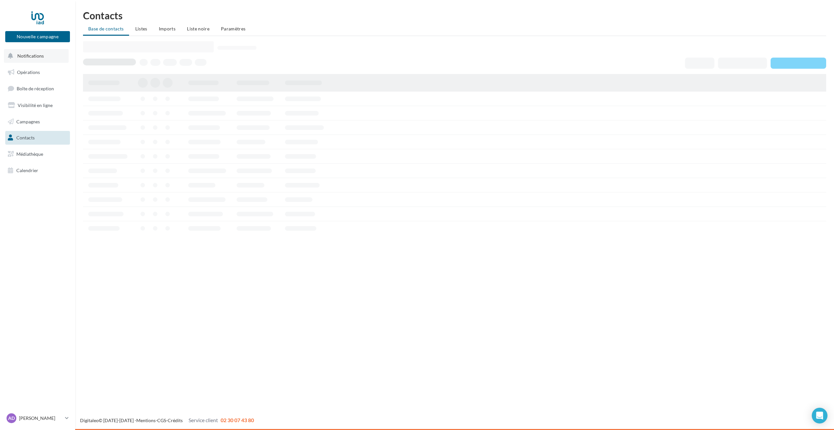
click at [56, 58] on button "Notifications" at bounding box center [36, 56] width 65 height 14
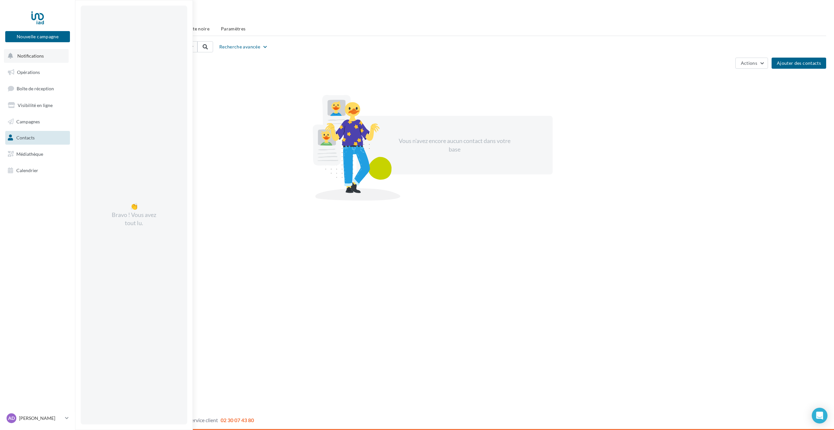
click at [56, 55] on button "Notifications 👏 Bravo ! Vous avez tout lu." at bounding box center [36, 56] width 65 height 14
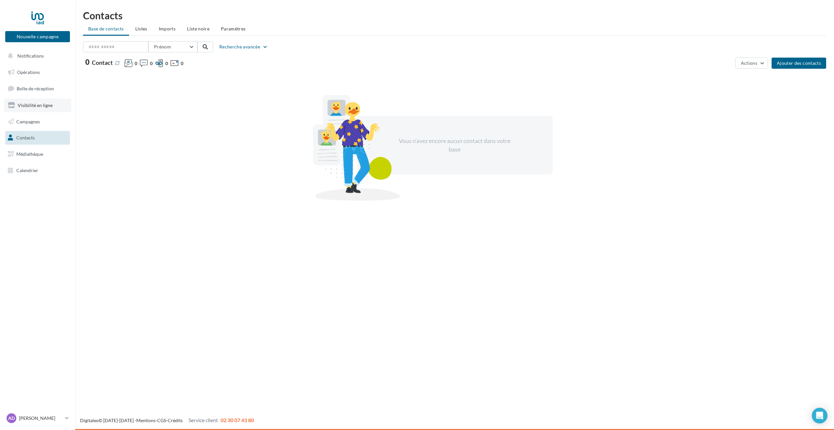
click at [48, 109] on link "Visibilité en ligne" at bounding box center [37, 105] width 67 height 14
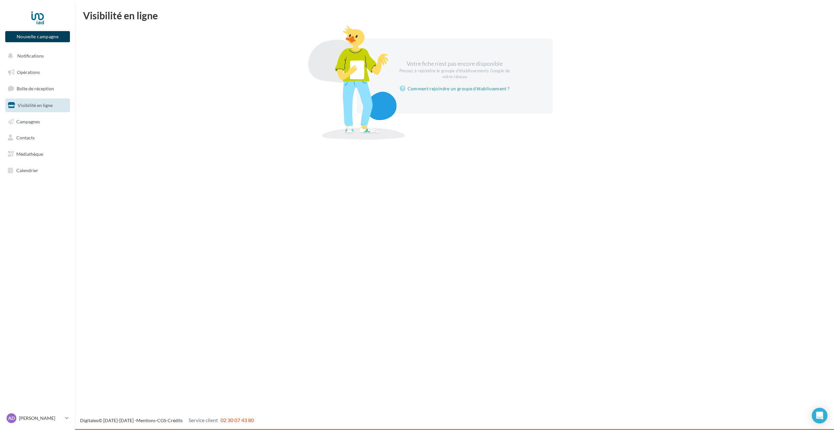
click at [48, 37] on button "Nouvelle campagne" at bounding box center [37, 36] width 65 height 11
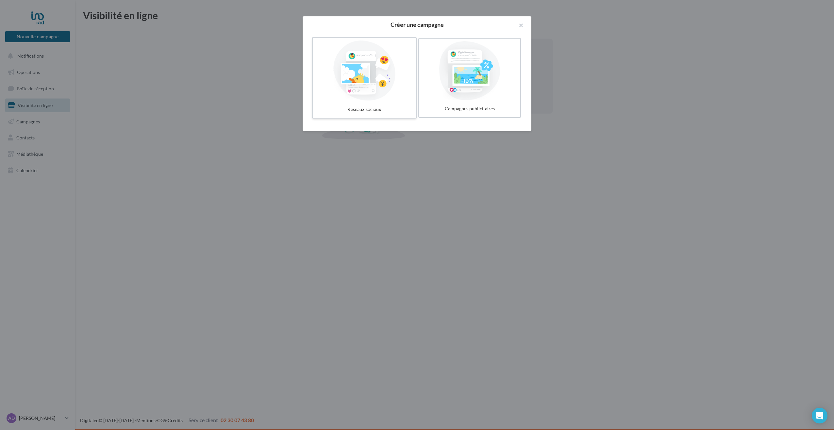
click at [374, 83] on div at bounding box center [365, 71] width 98 height 60
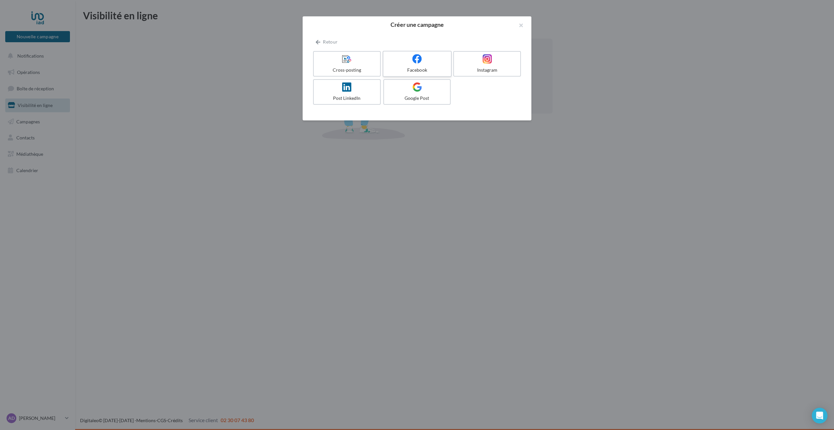
click at [425, 68] on div "Facebook" at bounding box center [417, 70] width 62 height 7
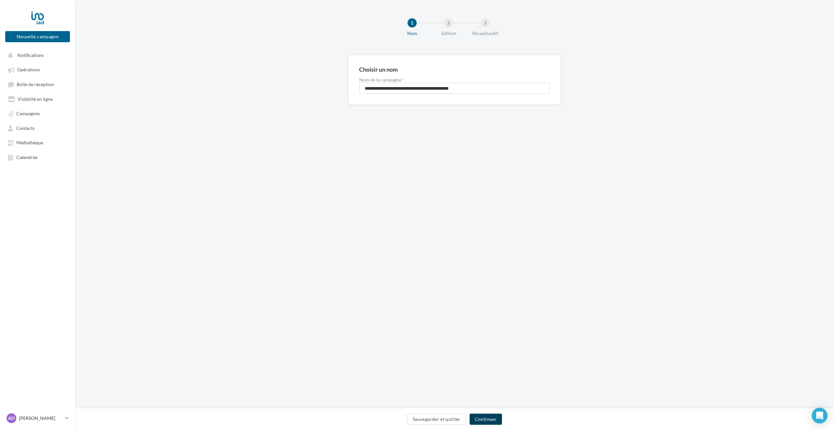
click at [489, 418] on button "Continuer" at bounding box center [486, 418] width 32 height 11
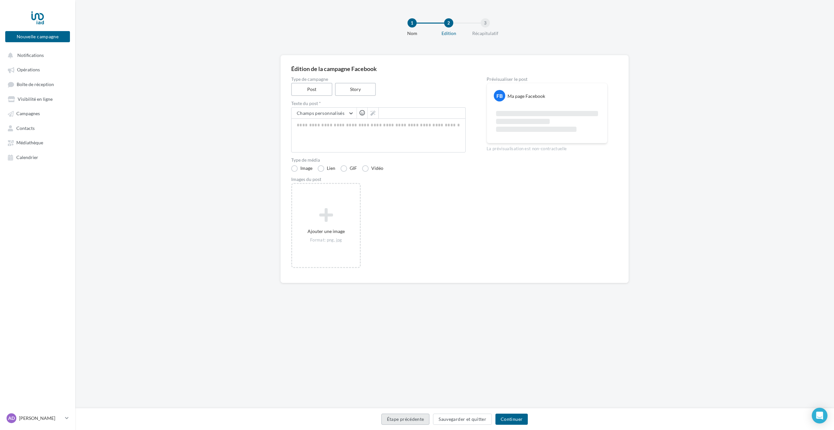
click at [414, 417] on button "Étape précédente" at bounding box center [406, 418] width 48 height 11
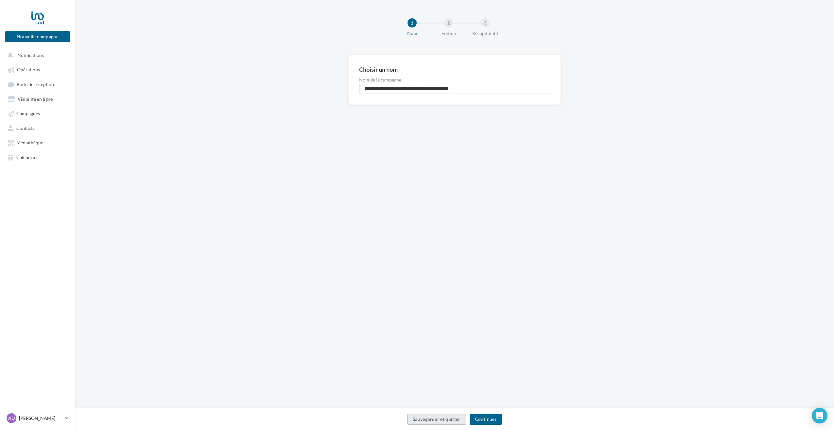
click at [433, 421] on button "Sauvegarder et quitter" at bounding box center [436, 418] width 59 height 11
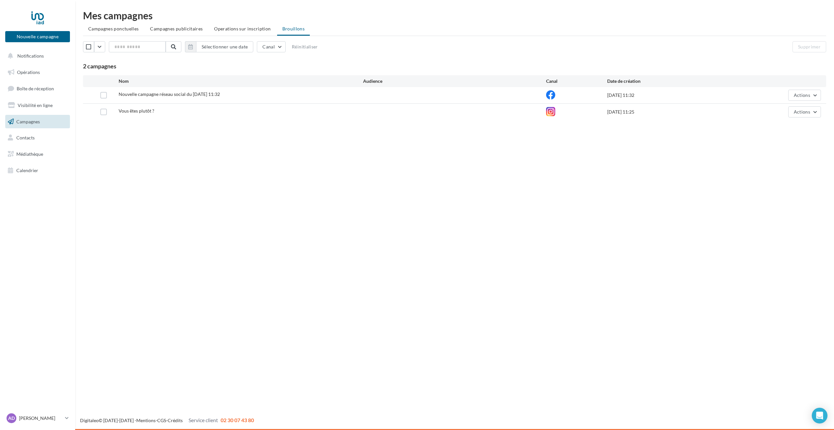
click at [109, 95] on div at bounding box center [103, 95] width 30 height 7
click at [794, 94] on button "Actions" at bounding box center [805, 95] width 33 height 11
click at [784, 166] on button "Supprimer" at bounding box center [788, 161] width 65 height 17
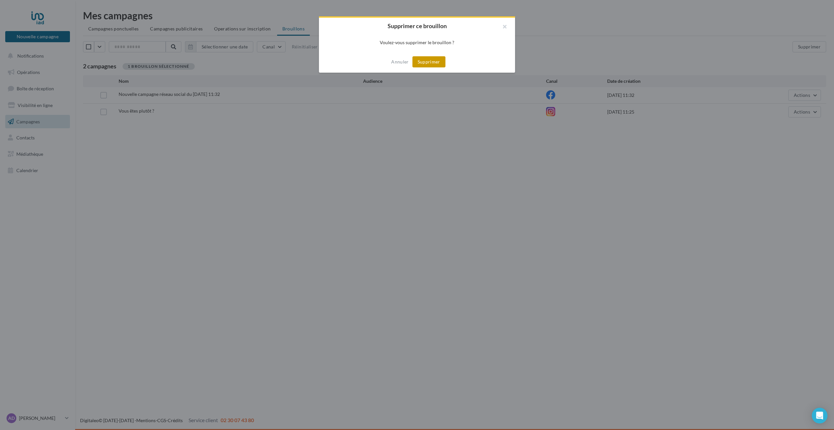
click at [430, 58] on button "Supprimer" at bounding box center [429, 61] width 33 height 11
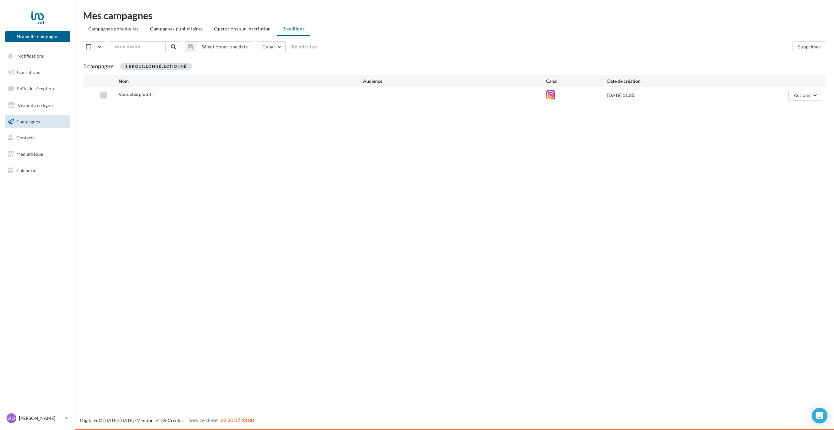
click at [101, 97] on label at bounding box center [103, 95] width 7 height 7
click at [148, 97] on div "Vous êtes plutôt ?" at bounding box center [137, 94] width 36 height 7
click at [146, 92] on span "Vous êtes plutôt ?" at bounding box center [137, 94] width 36 height 6
click at [560, 95] on div at bounding box center [576, 95] width 61 height 10
click at [551, 95] on icon at bounding box center [550, 94] width 9 height 9
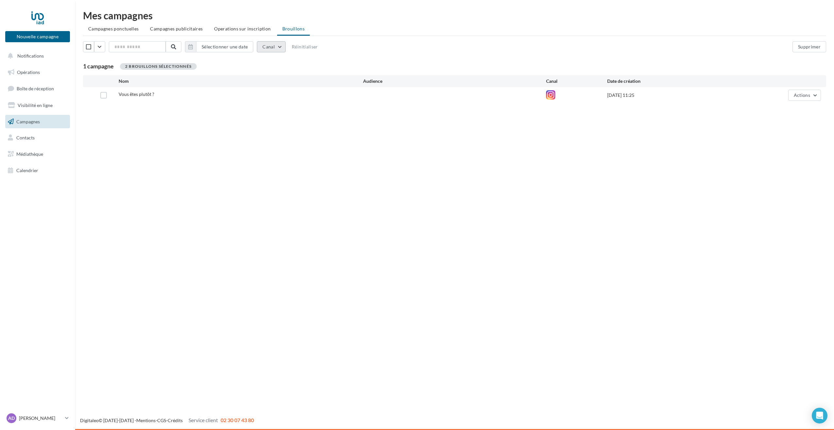
click at [278, 48] on button "Canal" at bounding box center [271, 46] width 29 height 11
click at [122, 153] on div "Nouvelle campagne Nouvelle campagne Notifications Opérations Boîte de réception…" at bounding box center [417, 215] width 834 height 430
click at [125, 32] on li "Campagnes ponctuelles" at bounding box center [113, 29] width 61 height 12
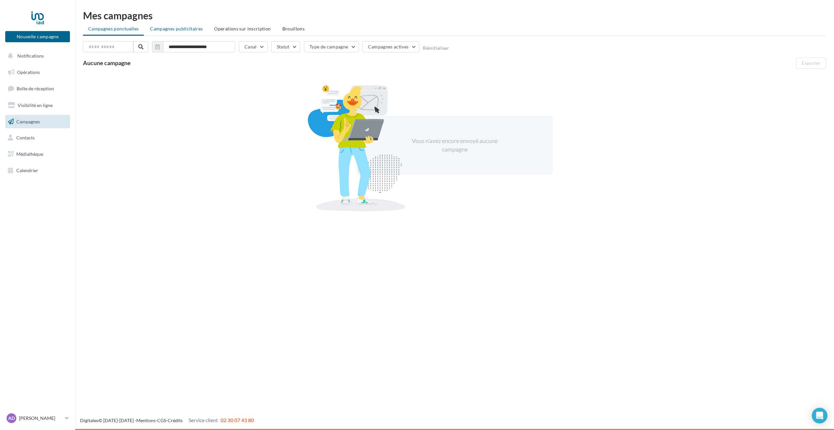
click at [177, 26] on li "Campagnes publicitaires" at bounding box center [176, 29] width 63 height 12
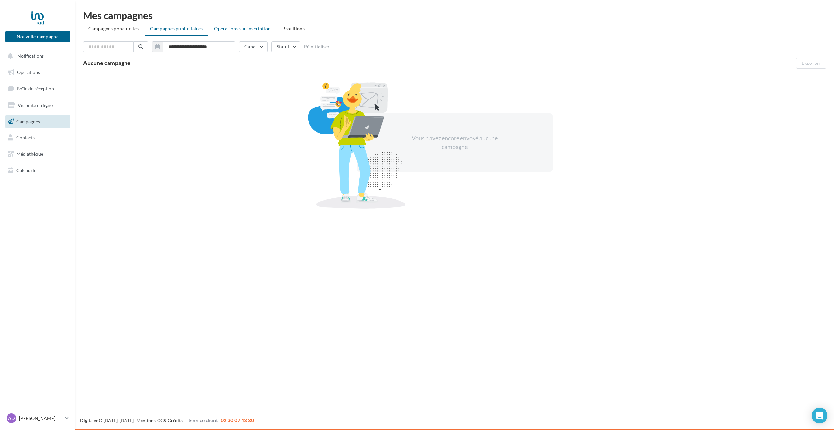
click at [247, 31] on span "Operations sur inscription" at bounding box center [242, 29] width 57 height 6
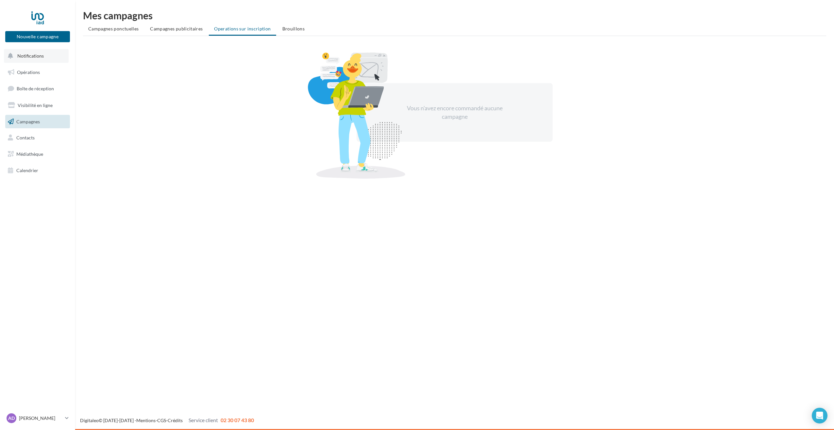
click at [47, 56] on button "Notifications" at bounding box center [36, 56] width 65 height 14
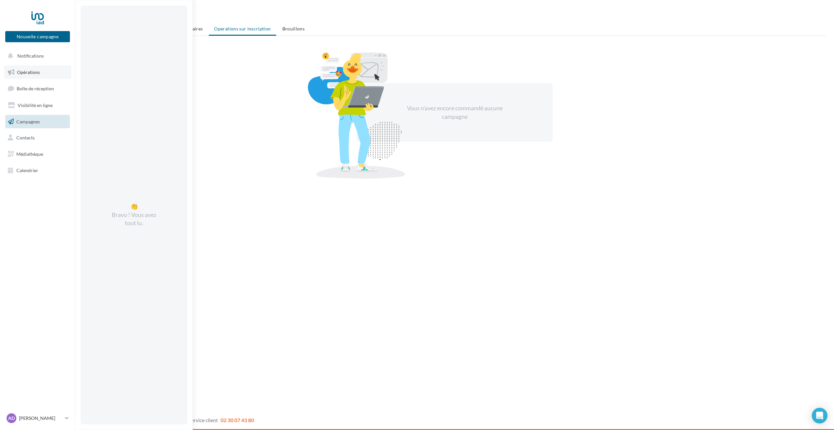
click at [48, 75] on link "Opérations" at bounding box center [37, 72] width 67 height 14
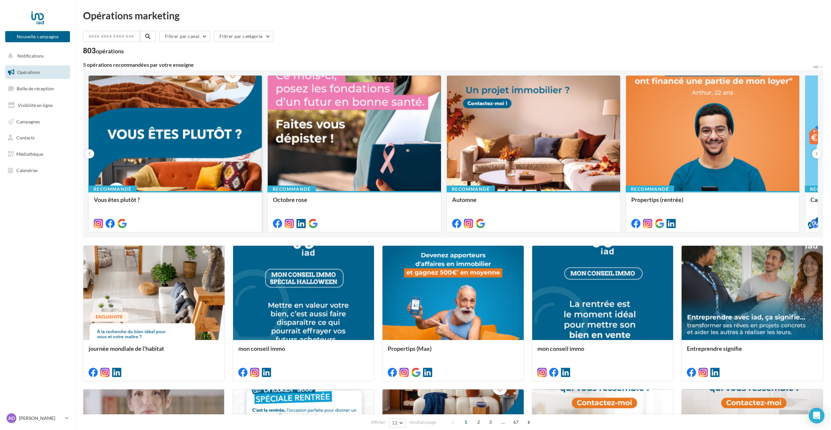
click at [161, 111] on div at bounding box center [175, 134] width 173 height 116
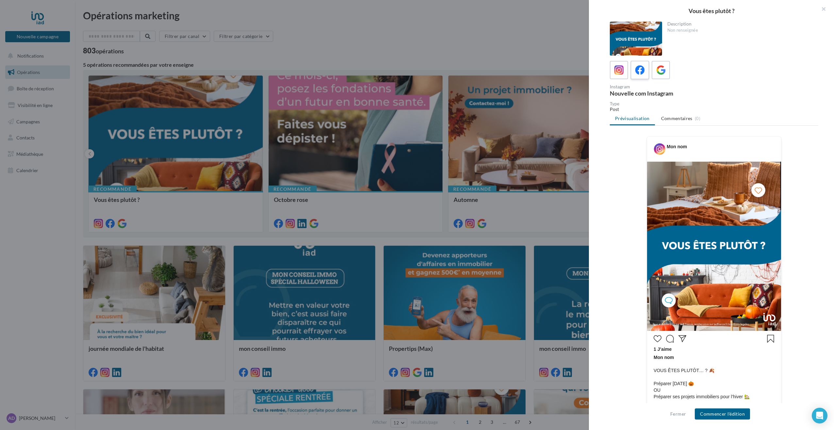
click at [636, 70] on icon at bounding box center [640, 69] width 9 height 9
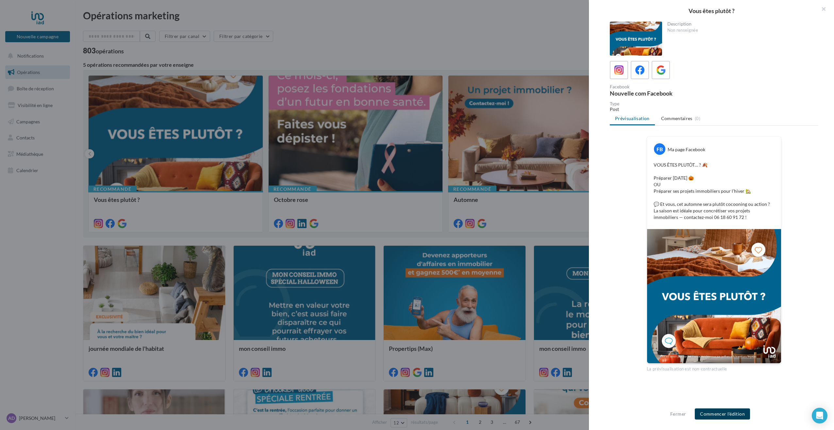
click at [733, 414] on button "Commencer l'édition" at bounding box center [722, 413] width 55 height 11
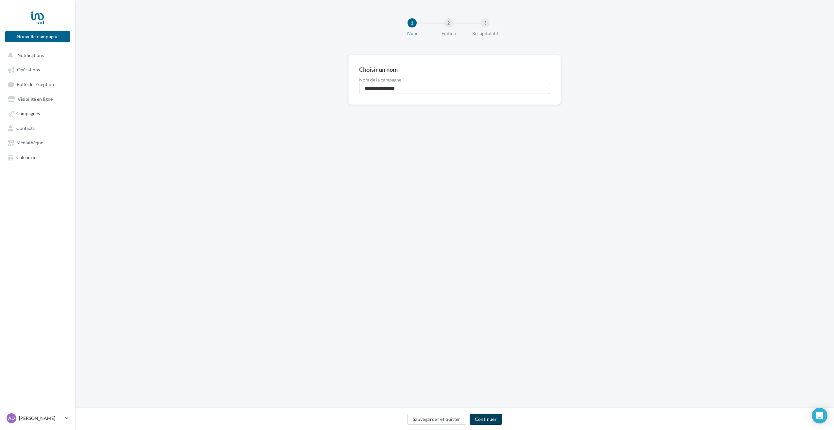
click at [496, 419] on button "Continuer" at bounding box center [486, 418] width 32 height 11
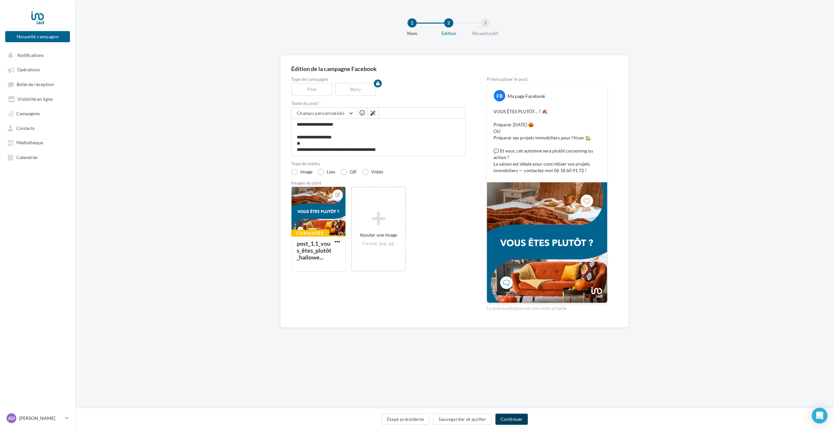
click at [515, 422] on button "Continuer" at bounding box center [512, 418] width 32 height 11
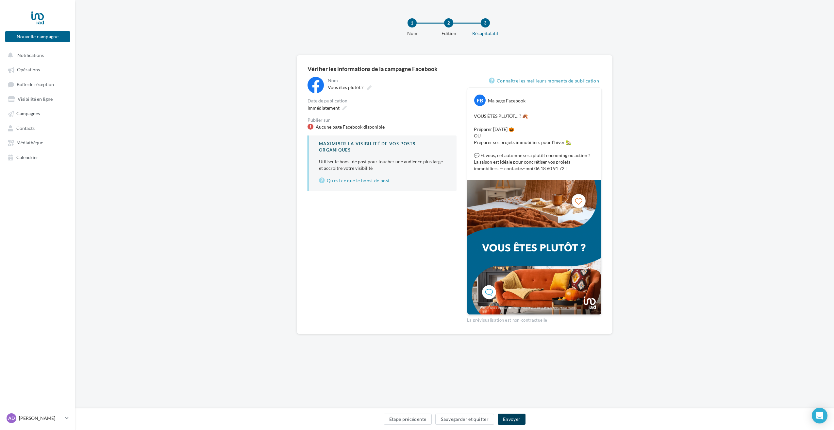
click at [512, 418] on button "Envoyer" at bounding box center [512, 418] width 28 height 11
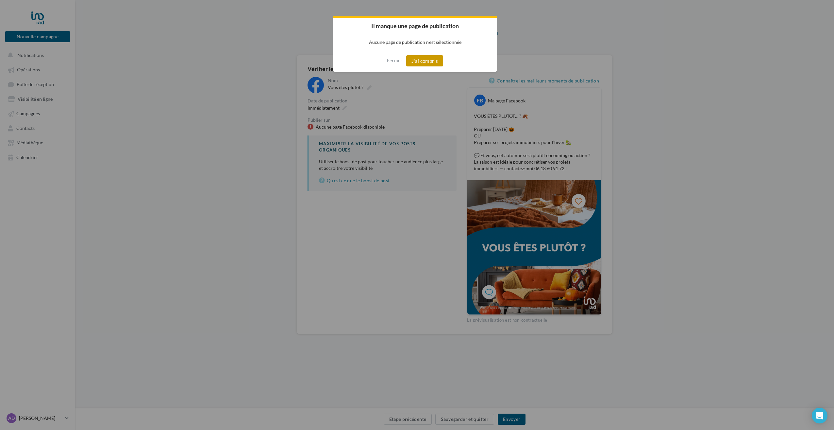
click at [425, 60] on button "J'ai compris" at bounding box center [424, 60] width 37 height 11
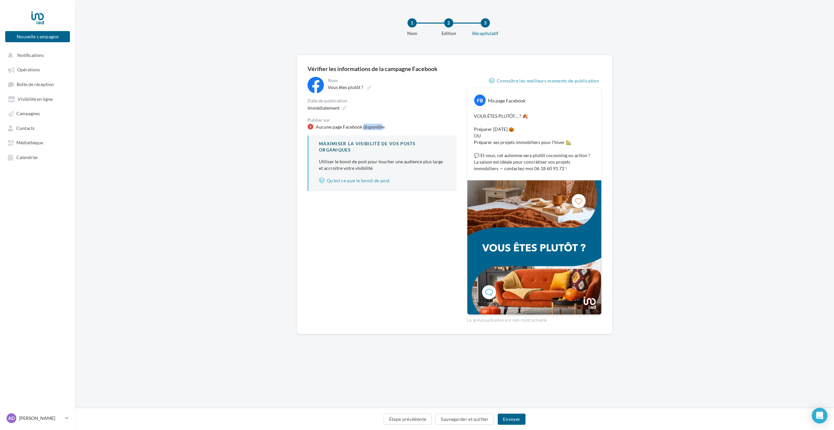
drag, startPoint x: 364, startPoint y: 125, endPoint x: 382, endPoint y: 127, distance: 18.2
click at [382, 127] on div "Aucune page Facebook disponible" at bounding box center [350, 127] width 69 height 7
drag, startPoint x: 354, startPoint y: 128, endPoint x: 379, endPoint y: 127, distance: 24.9
click at [379, 127] on div "Aucune page Facebook disponible" at bounding box center [350, 127] width 69 height 7
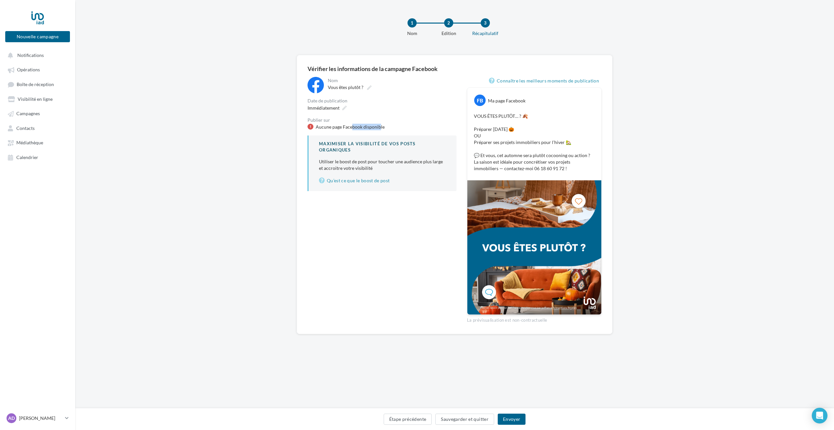
click at [379, 127] on div "Aucune page Facebook disponible" at bounding box center [350, 127] width 69 height 7
click at [517, 419] on button "Envoyer" at bounding box center [512, 418] width 28 height 11
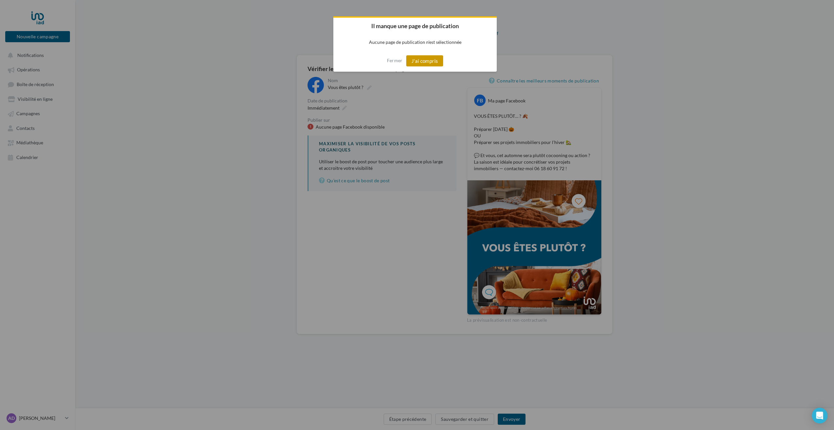
click at [424, 61] on button "J'ai compris" at bounding box center [424, 60] width 37 height 11
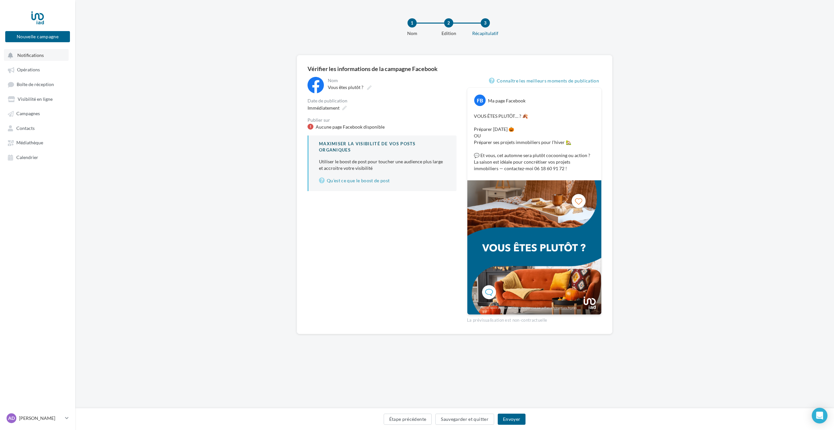
click at [47, 60] on button "Notifications" at bounding box center [36, 55] width 65 height 12
click at [44, 19] on div at bounding box center [37, 17] width 52 height 16
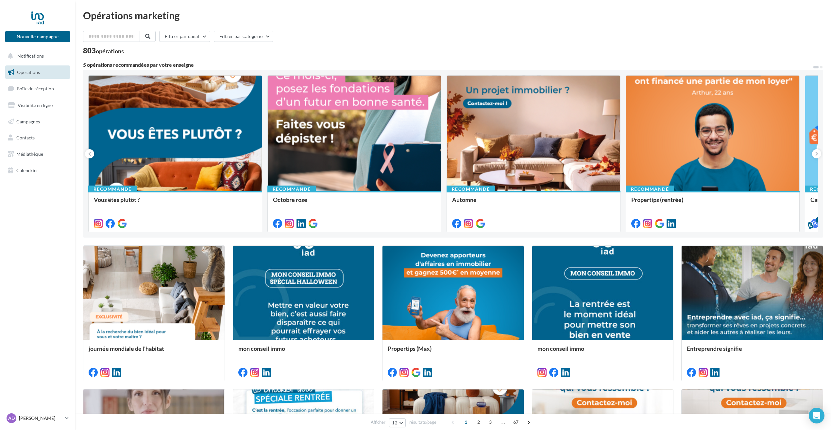
click at [111, 16] on div "Opérations marketing" at bounding box center [453, 15] width 740 height 10
click at [45, 73] on link "Opérations" at bounding box center [37, 72] width 67 height 14
click at [34, 75] on link "Opérations" at bounding box center [37, 72] width 67 height 14
click at [42, 60] on button "Notifications" at bounding box center [36, 56] width 65 height 14
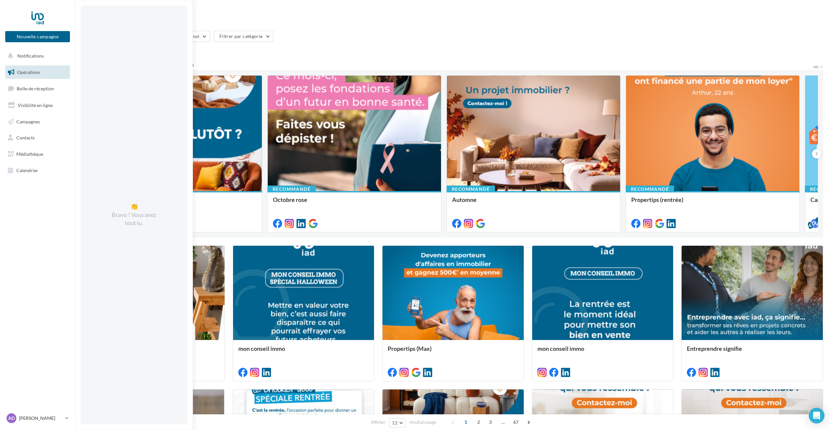
click at [40, 73] on link "Opérations" at bounding box center [37, 72] width 67 height 14
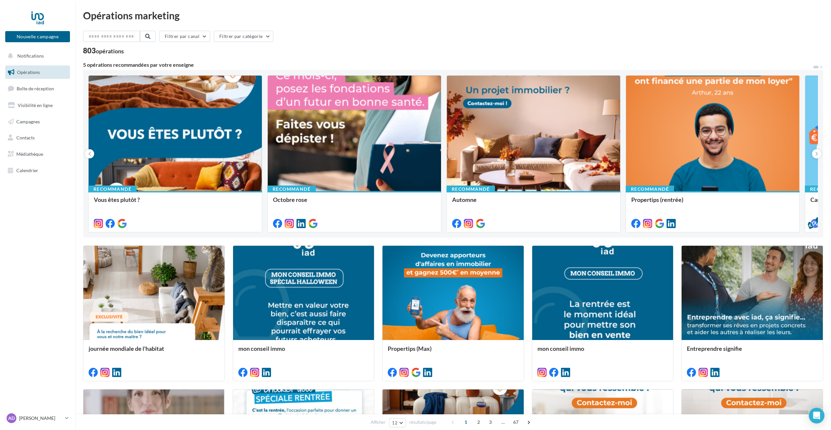
click at [33, 96] on ul "Opérations Boîte de réception Visibilité en ligne Campagnes Contacts Médiathèqu…" at bounding box center [38, 121] width 70 height 117
click at [34, 88] on span "Boîte de réception" at bounding box center [35, 89] width 37 height 6
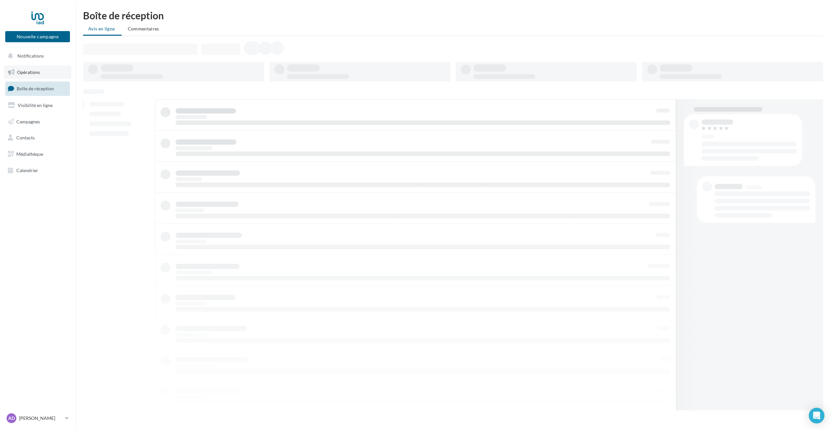
click at [32, 70] on span "Opérations" at bounding box center [28, 72] width 23 height 6
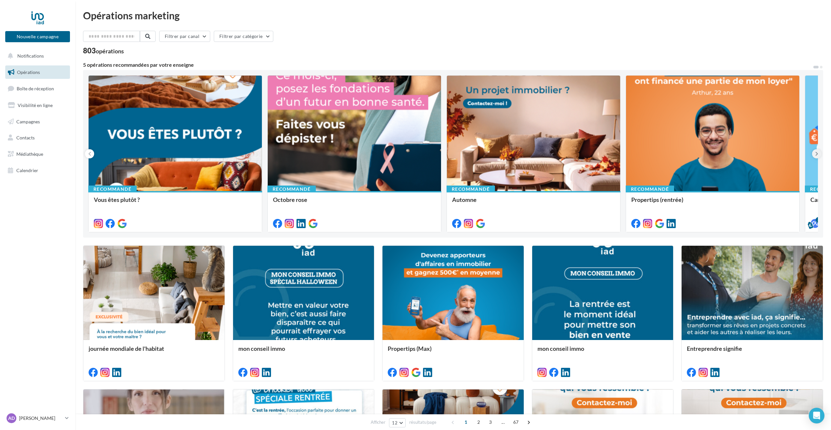
click at [816, 154] on icon at bounding box center [816, 153] width 3 height 7
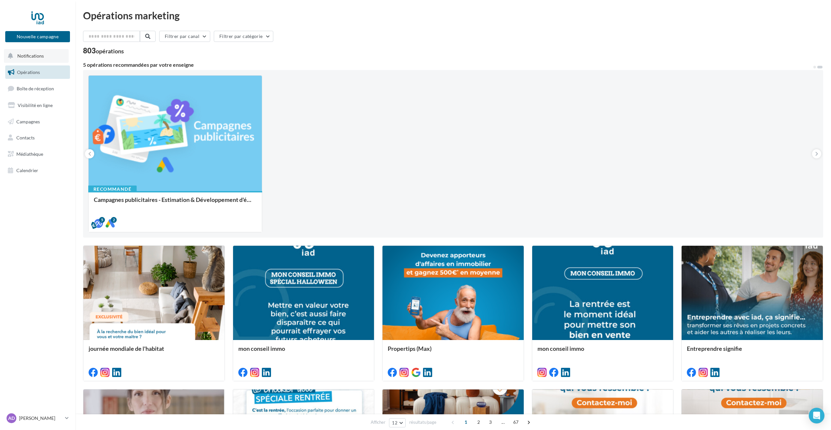
click at [60, 55] on button "Notifications" at bounding box center [36, 56] width 65 height 14
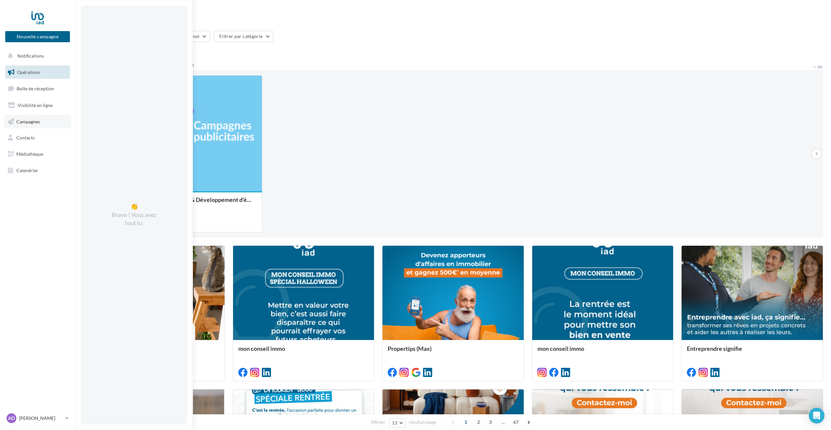
click at [44, 118] on link "Campagnes" at bounding box center [37, 122] width 67 height 14
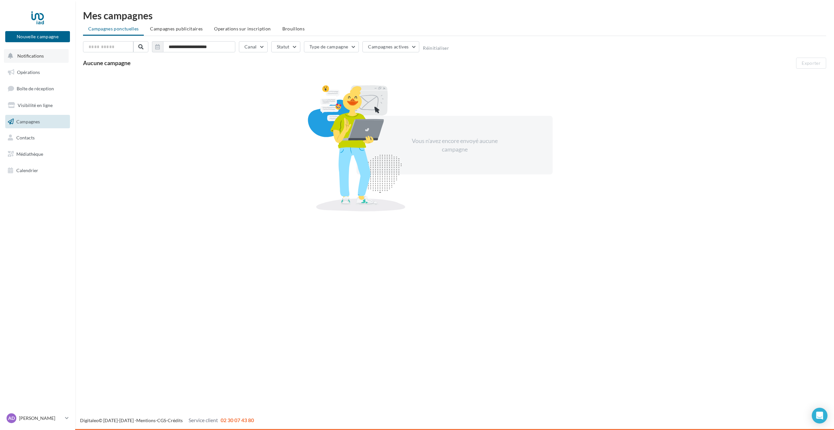
click at [43, 58] on span "Notifications" at bounding box center [30, 56] width 26 height 6
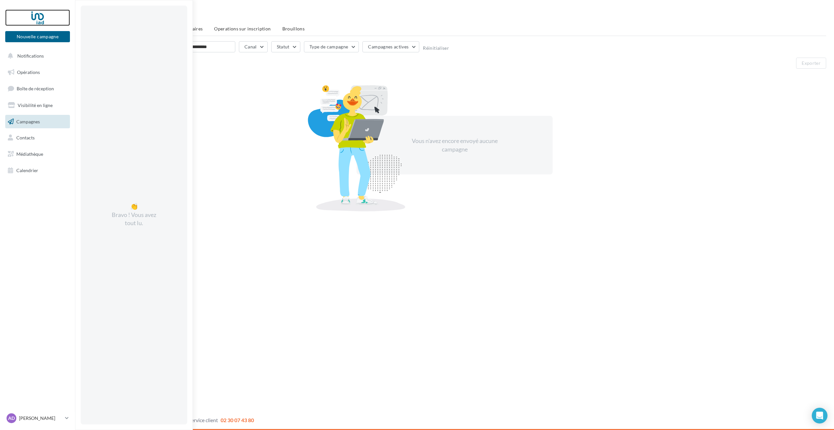
click at [37, 19] on div at bounding box center [37, 17] width 52 height 16
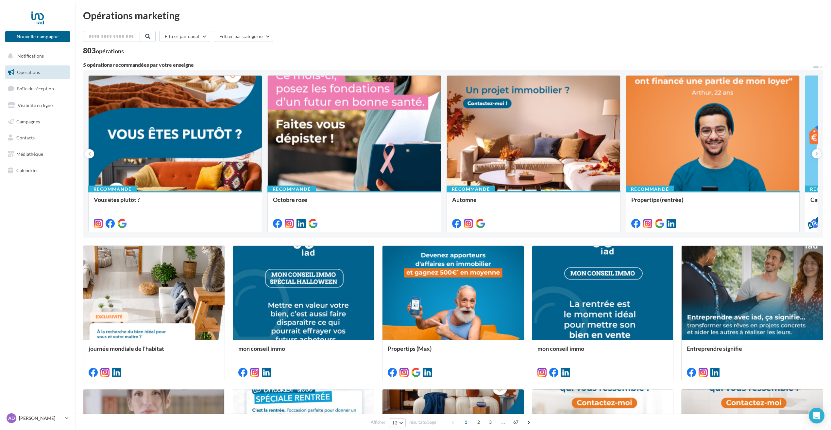
click at [780, 11] on div "Opérations marketing" at bounding box center [453, 15] width 740 height 10
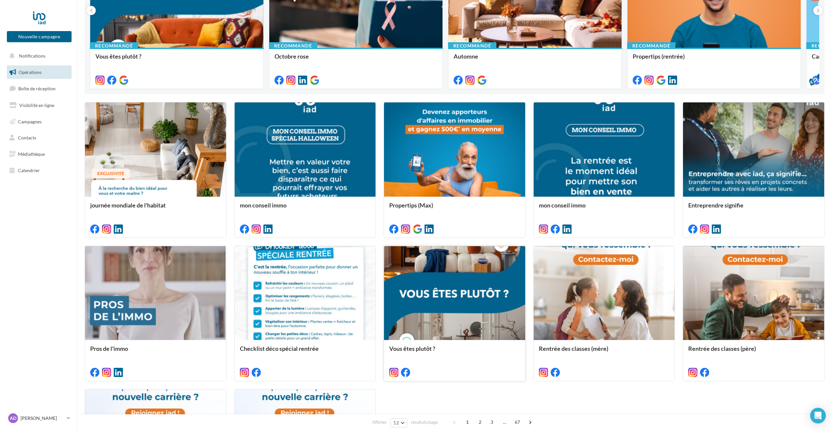
scroll to position [129, 0]
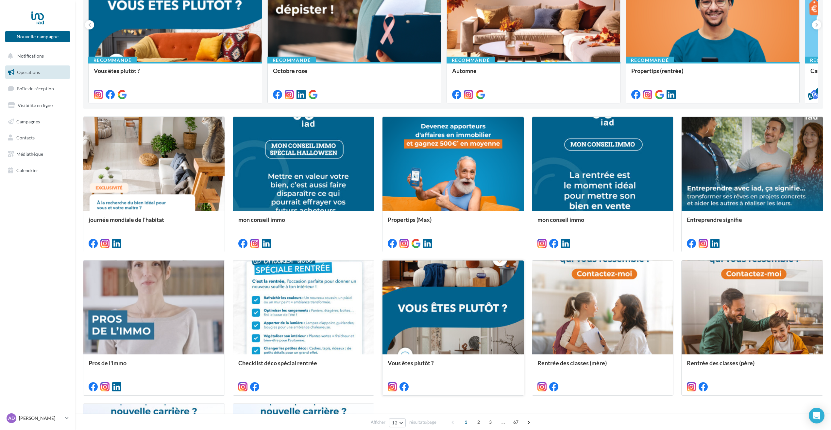
click at [474, 282] on div at bounding box center [453, 307] width 141 height 94
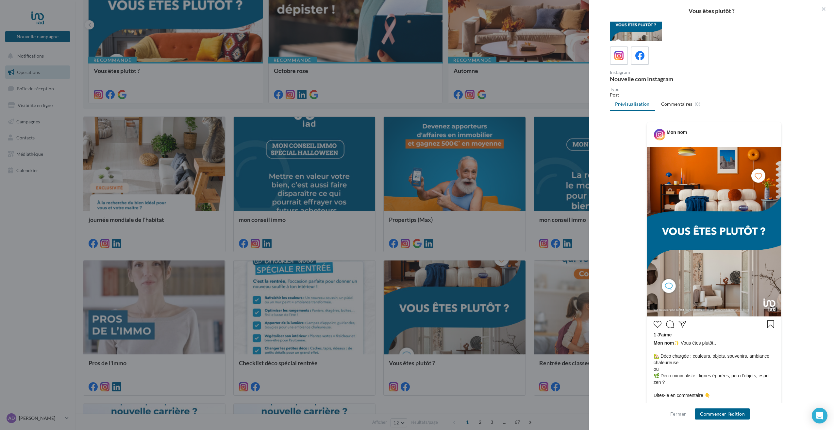
scroll to position [0, 0]
